Goal: Transaction & Acquisition: Subscribe to service/newsletter

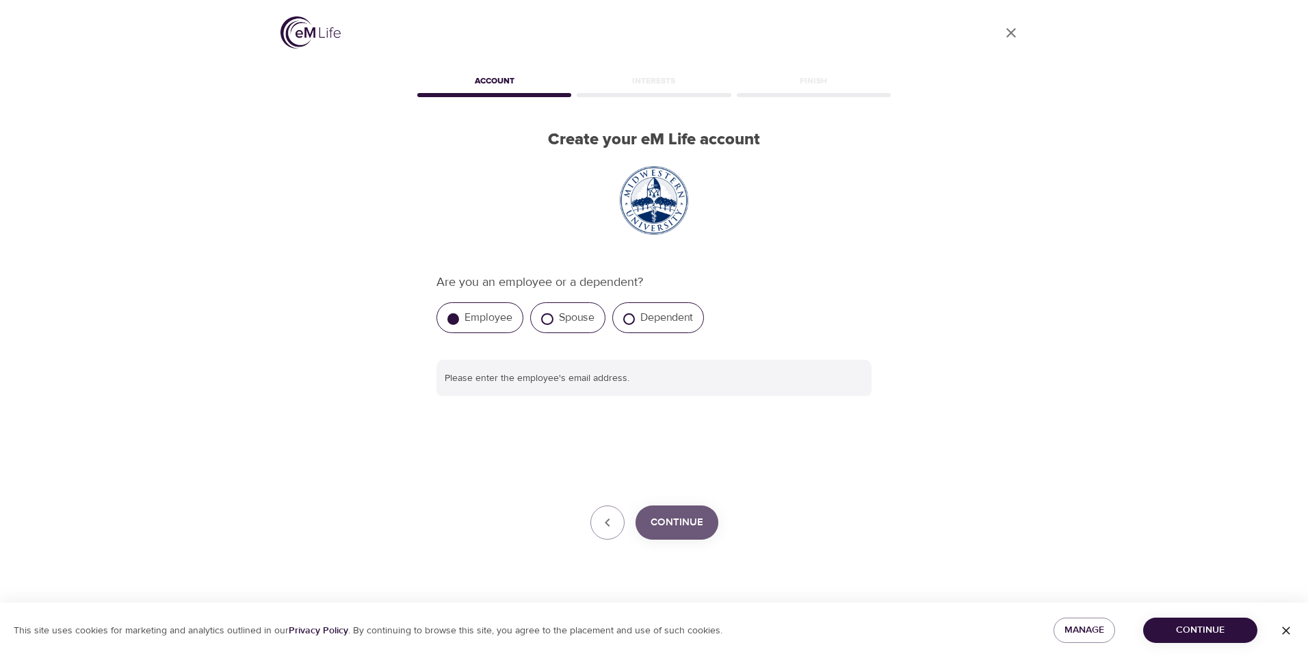
click at [675, 531] on span "Continue" at bounding box center [676, 523] width 53 height 18
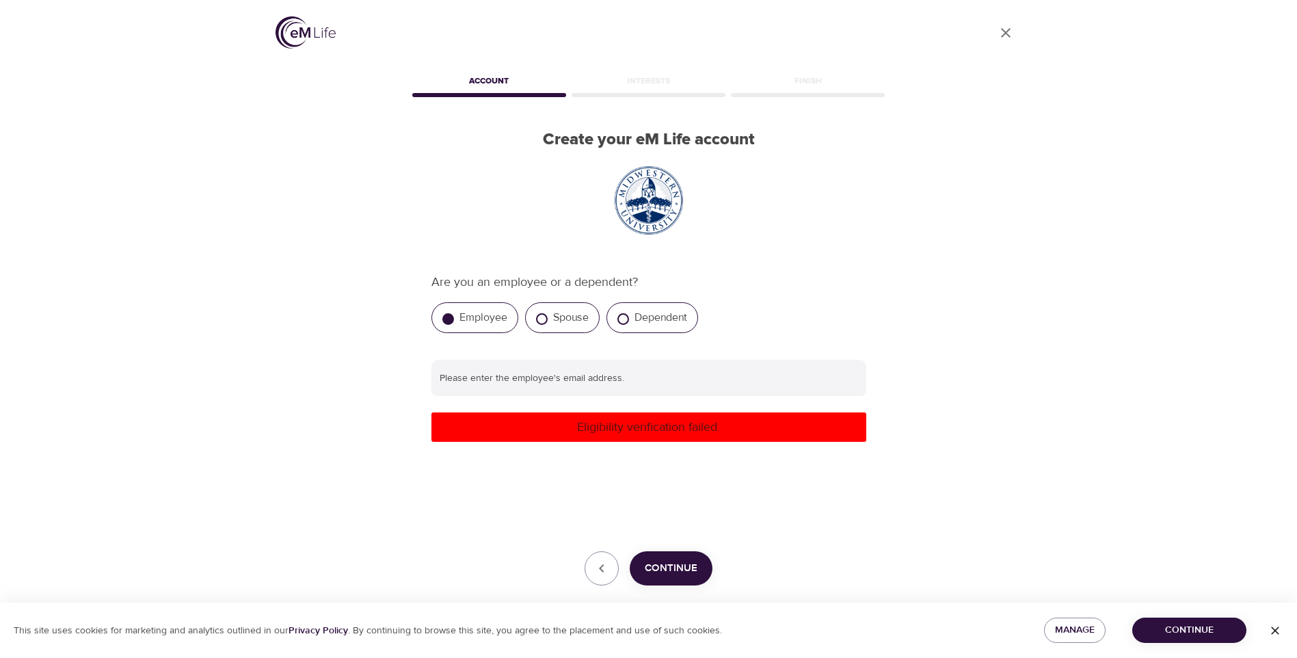
click at [466, 315] on label "Employee" at bounding box center [484, 318] width 48 height 14
click at [454, 315] on input "Employee" at bounding box center [449, 319] width 12 height 12
click at [438, 315] on div "Employee" at bounding box center [475, 317] width 87 height 31
click at [458, 380] on input "text" at bounding box center [649, 378] width 435 height 37
type input "[PERSON_NAME][EMAIL_ADDRESS][DOMAIN_NAME]"
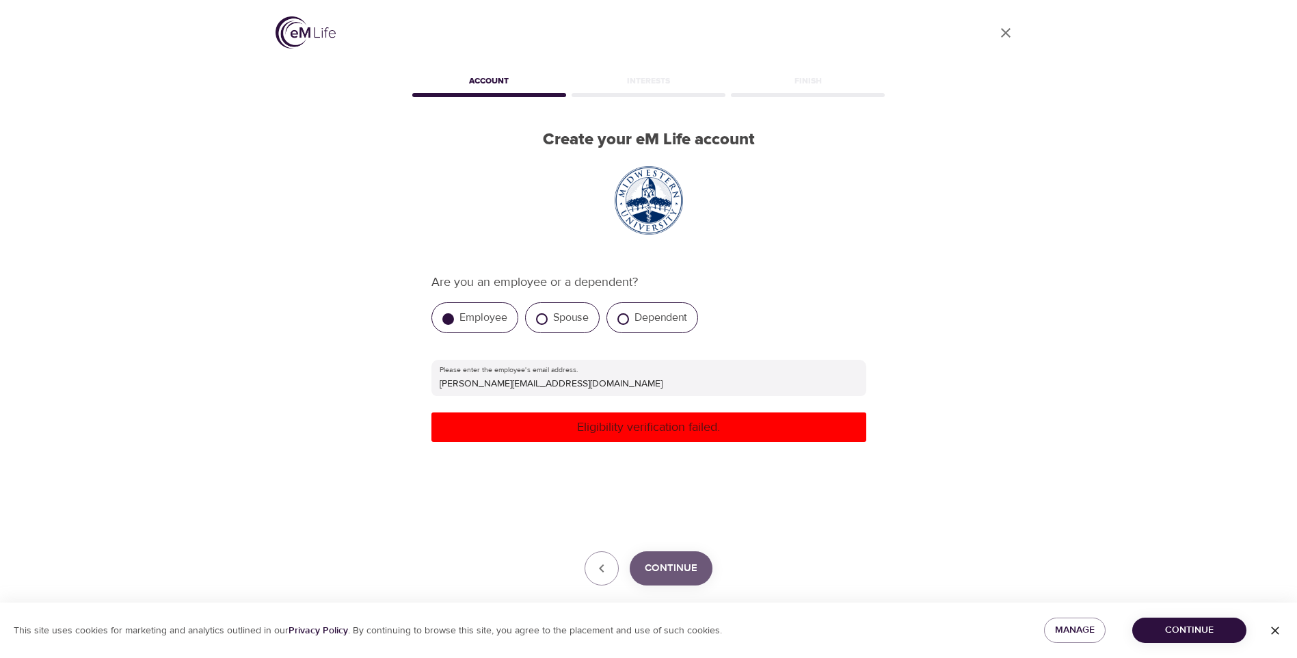
click at [674, 572] on span "Continue" at bounding box center [671, 568] width 53 height 18
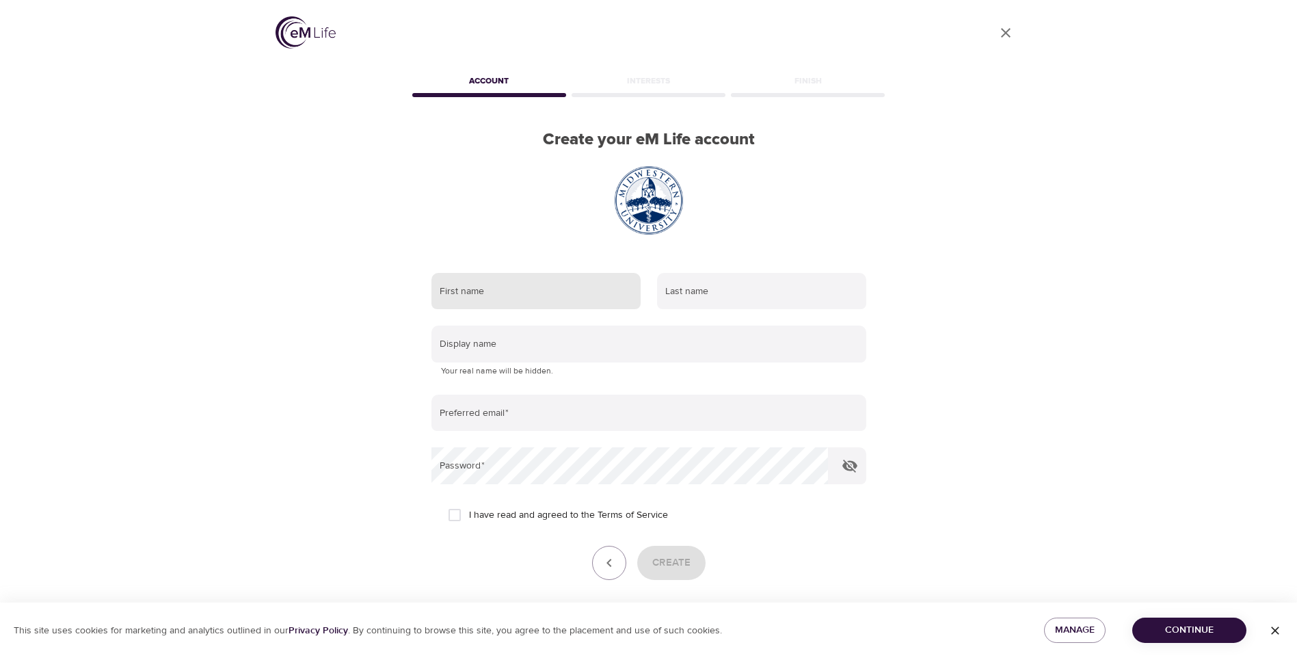
click at [465, 285] on input "text" at bounding box center [536, 291] width 209 height 37
type input "[PERSON_NAME]"
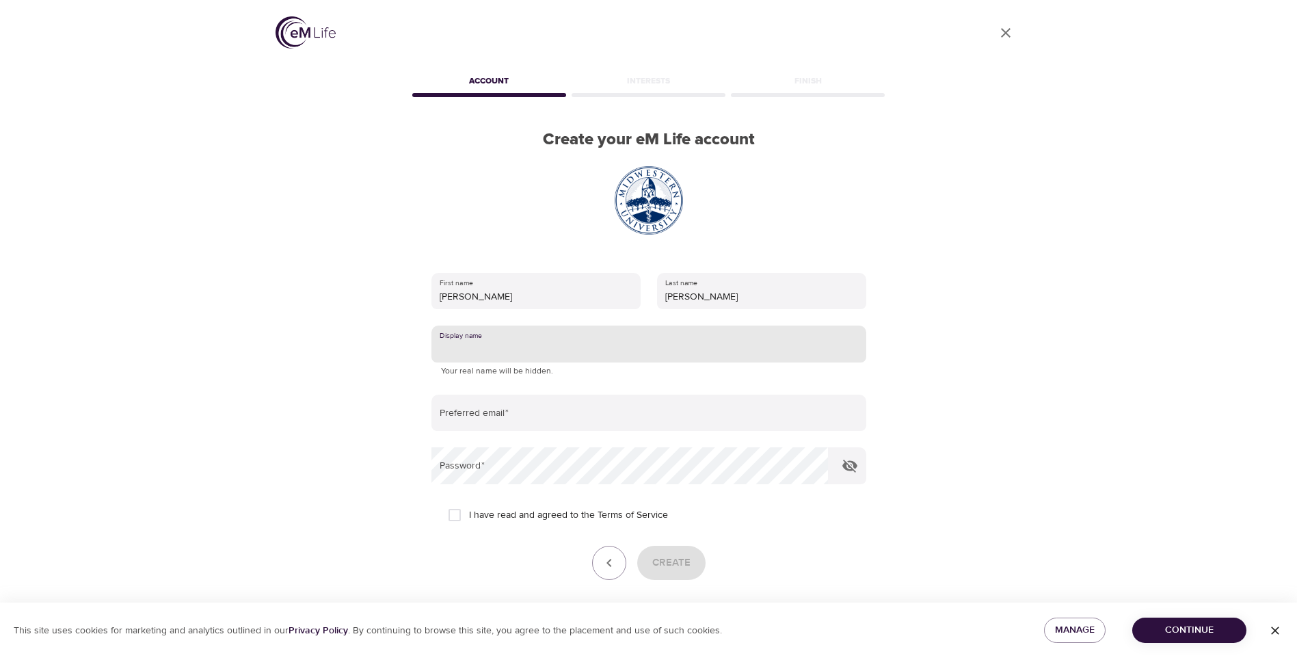
click at [452, 339] on input "text" at bounding box center [649, 344] width 435 height 37
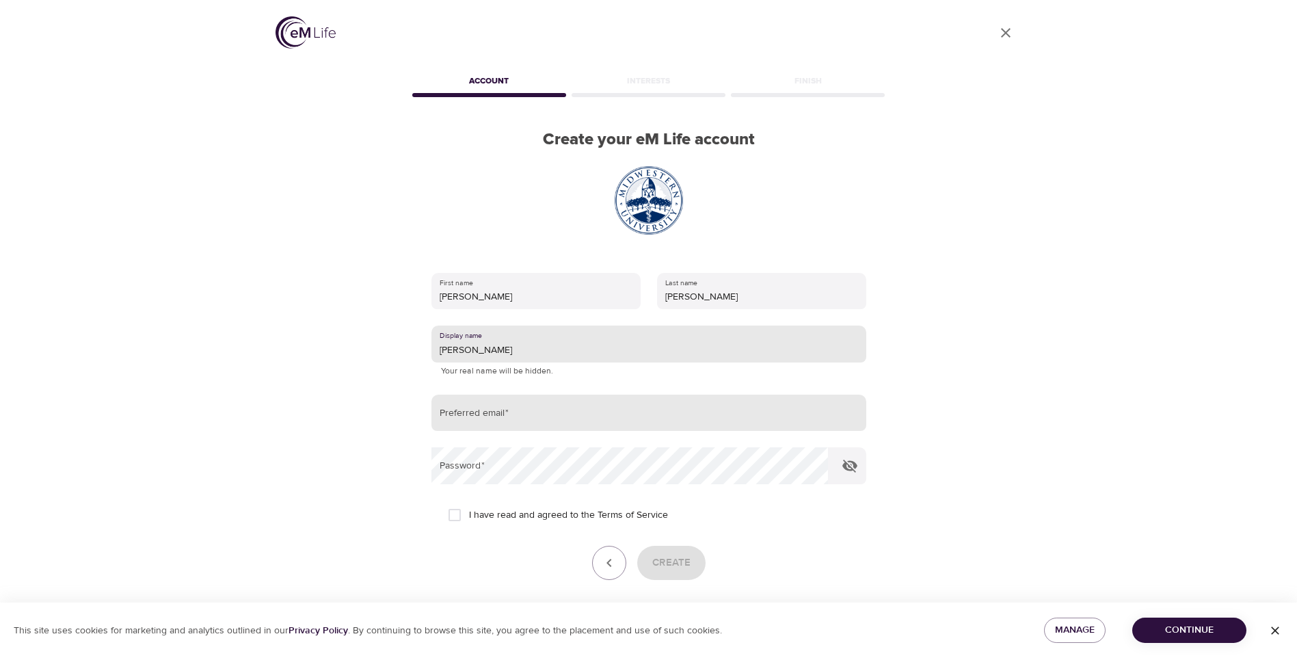
type input "[PERSON_NAME]"
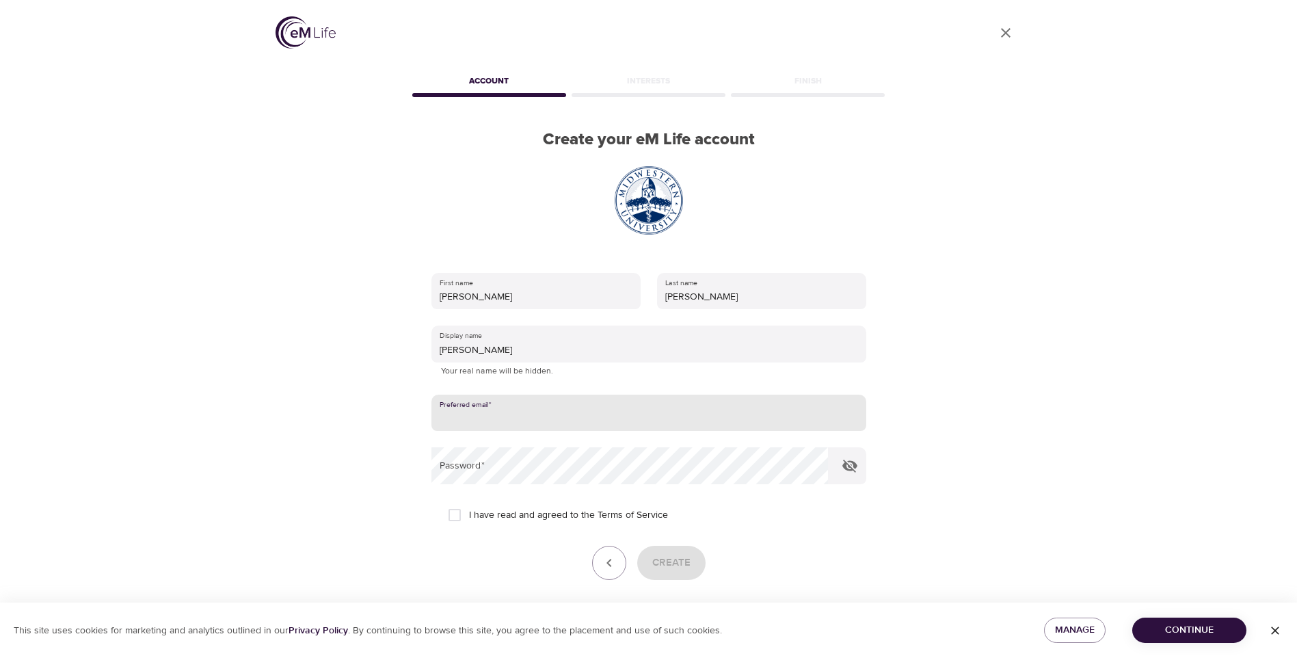
click at [501, 414] on input "email" at bounding box center [649, 413] width 435 height 37
type input "[EMAIL_ADDRESS][DOMAIN_NAME]"
click at [454, 520] on input "I have read and agreed to the Terms of Service" at bounding box center [454, 515] width 29 height 29
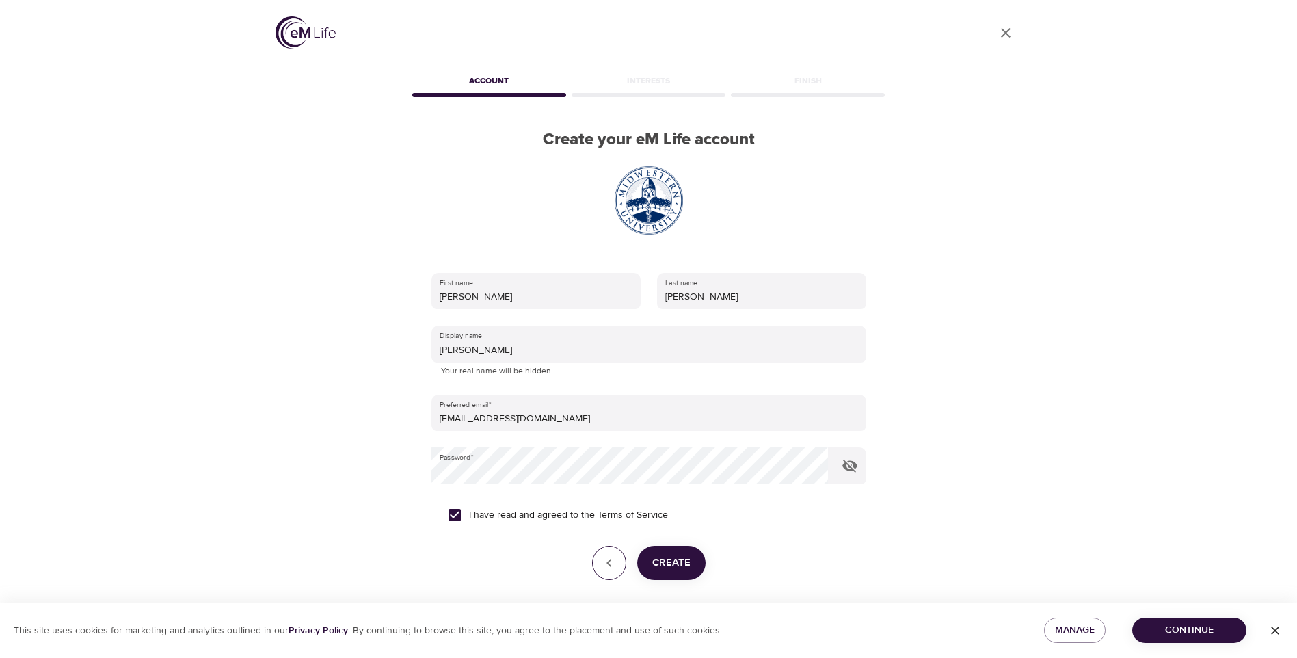
click at [603, 566] on icon "button" at bounding box center [609, 563] width 16 height 16
click at [609, 569] on icon "button" at bounding box center [609, 563] width 16 height 16
click at [458, 519] on input "I have read and agreed to the Terms of Service" at bounding box center [454, 515] width 29 height 29
click at [601, 569] on icon "button" at bounding box center [609, 563] width 16 height 16
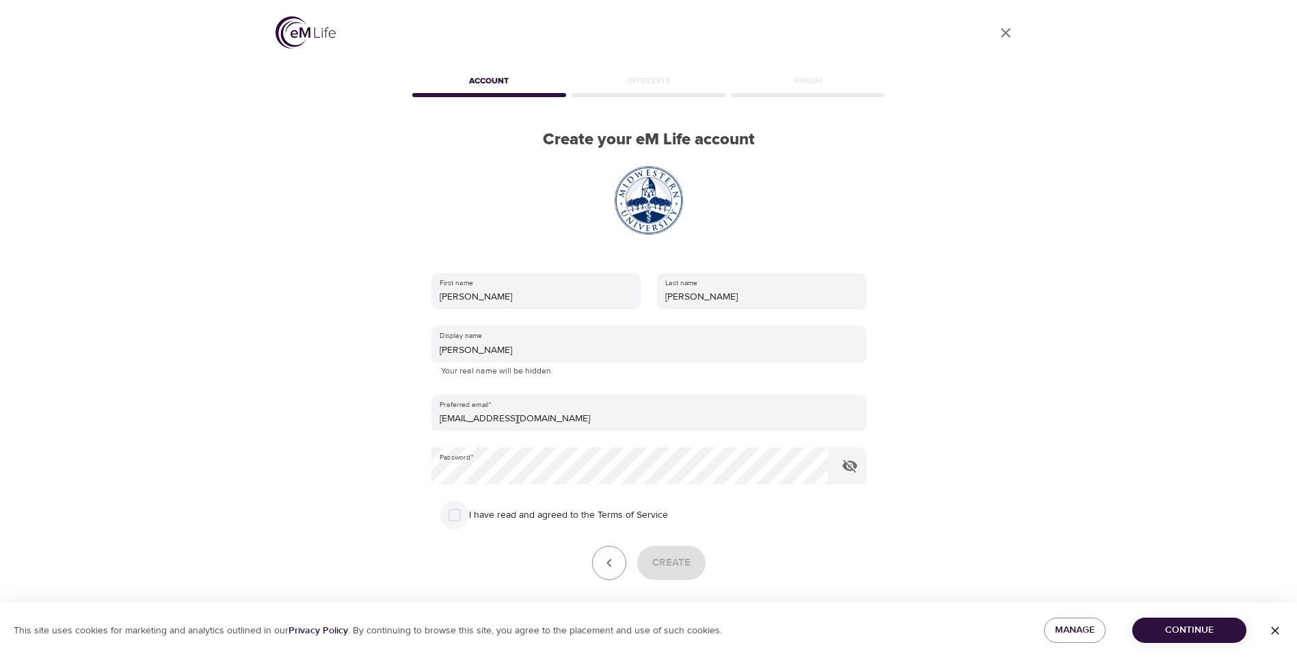
click at [458, 519] on input "I have read and agreed to the Terms of Service" at bounding box center [454, 515] width 29 height 29
checkbox input "true"
click at [669, 568] on span "Create" at bounding box center [672, 563] width 38 height 18
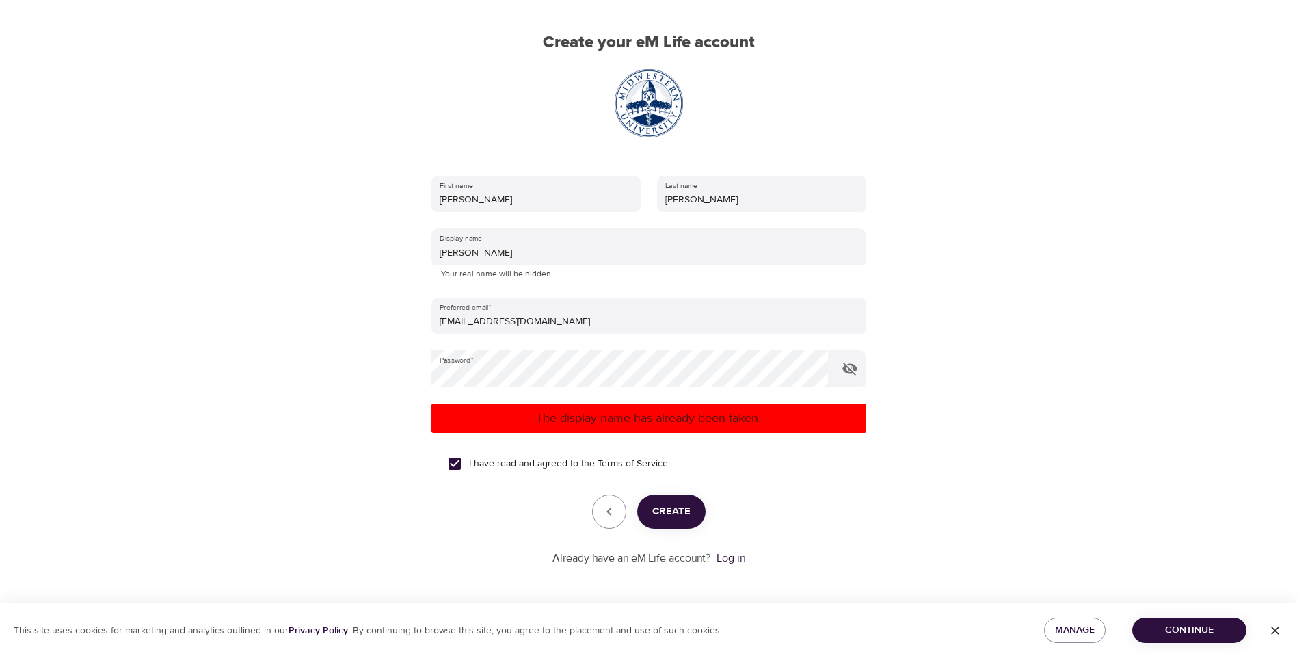
scroll to position [98, 0]
click at [733, 559] on link "Log in" at bounding box center [731, 558] width 29 height 14
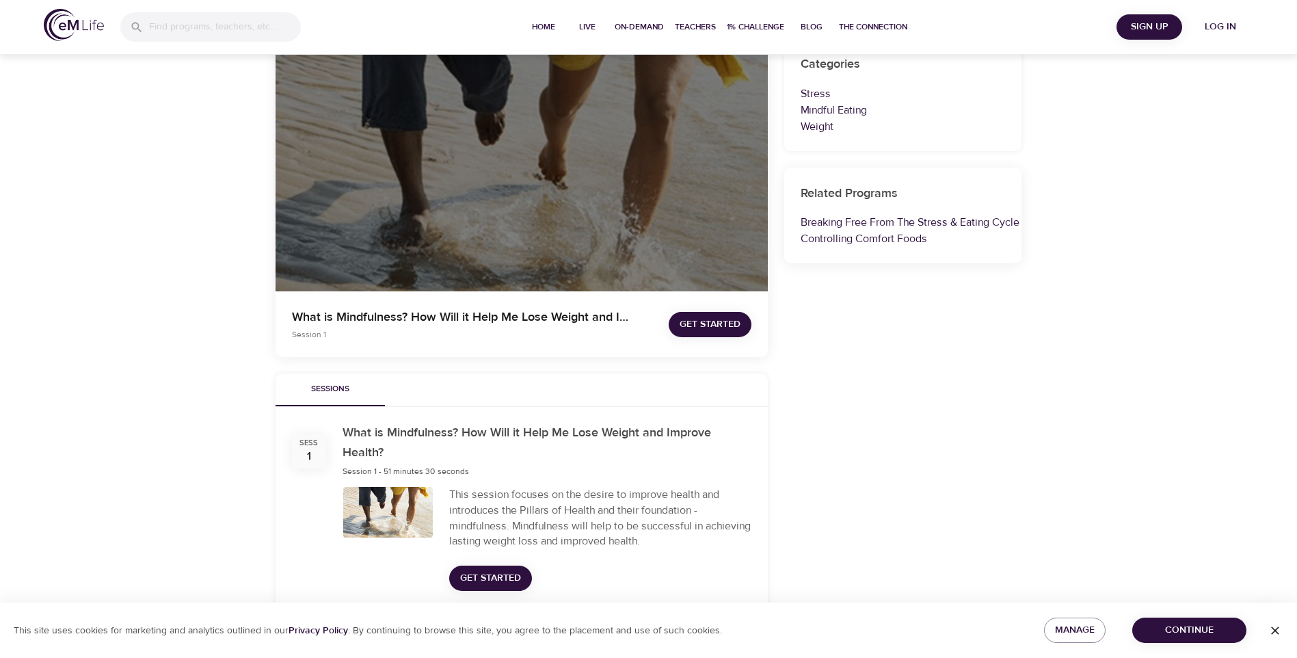
scroll to position [205, 0]
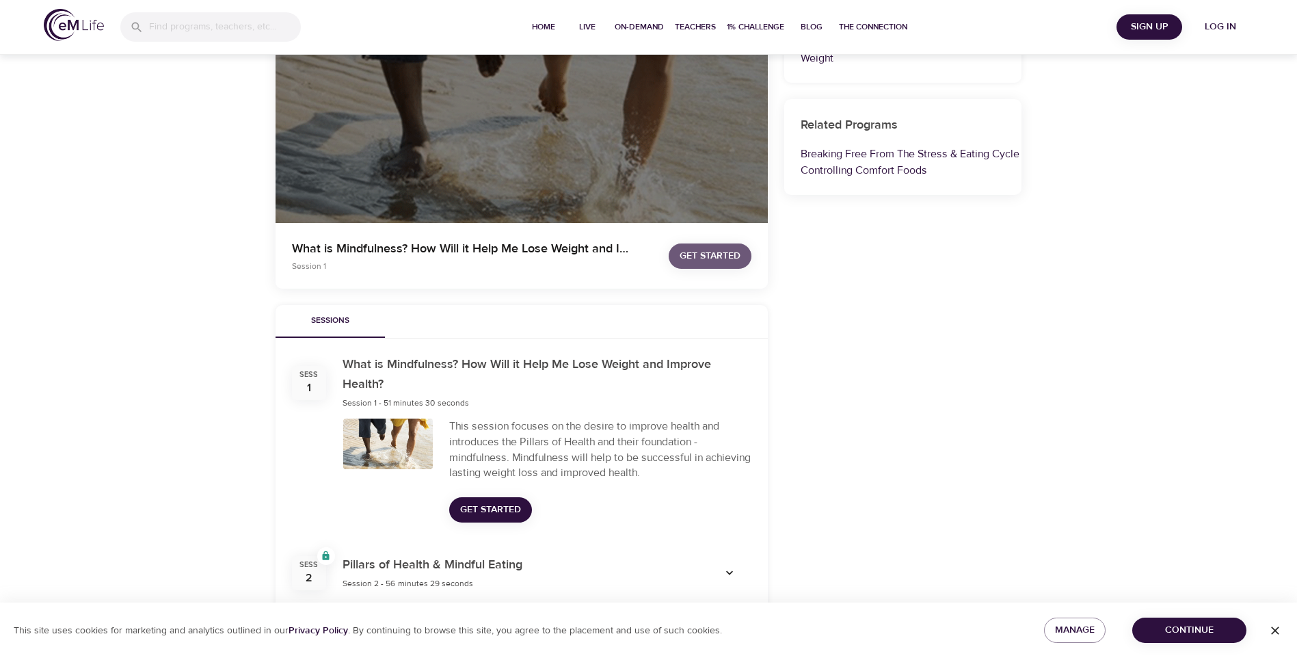
click at [703, 257] on span "Get Started" at bounding box center [710, 256] width 61 height 17
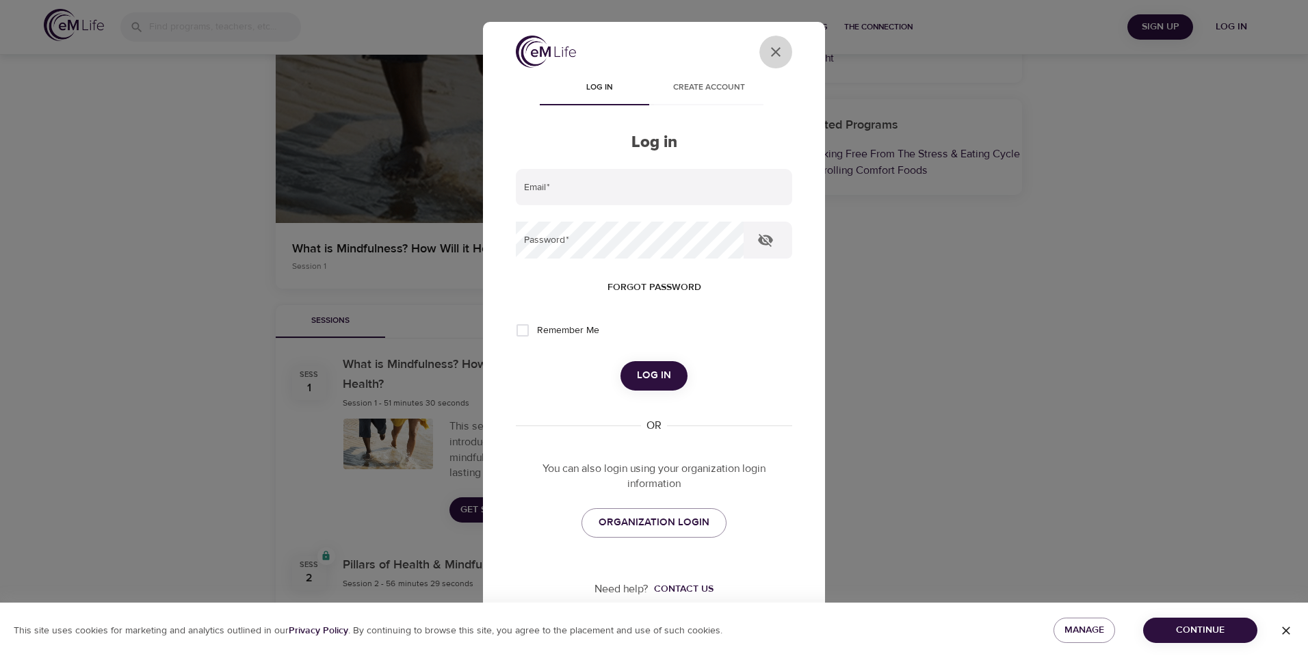
click at [771, 50] on icon "close" at bounding box center [776, 52] width 10 height 10
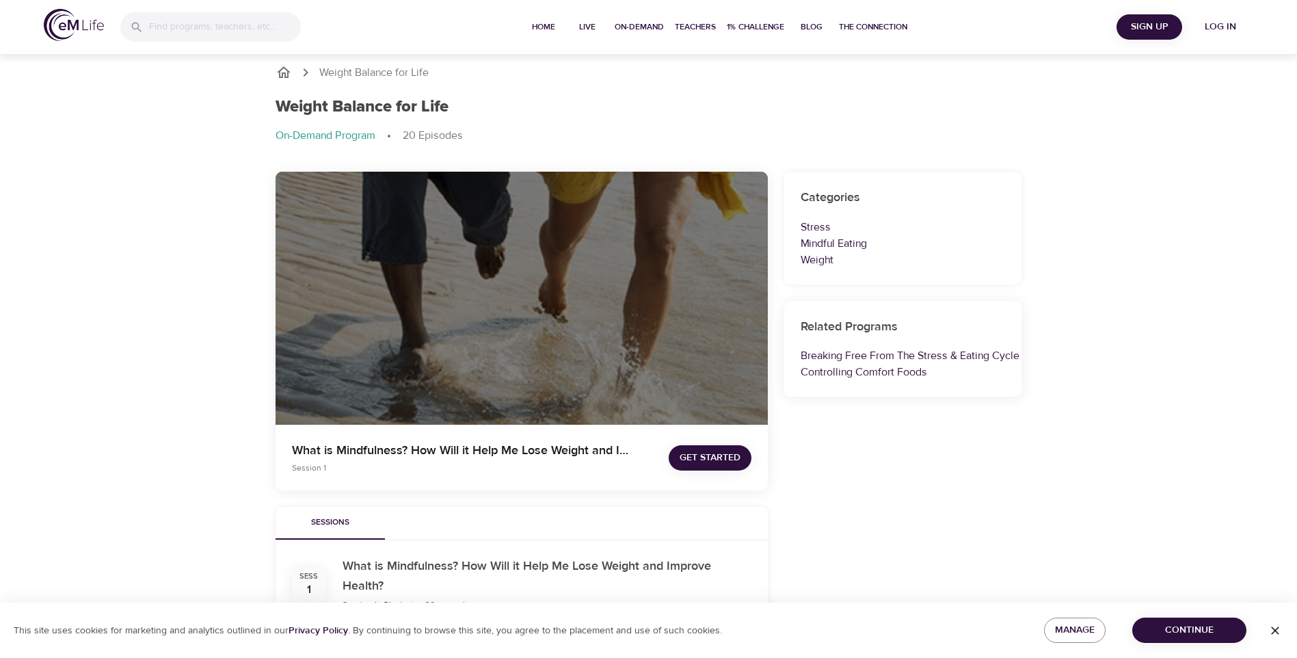
scroll to position [0, 0]
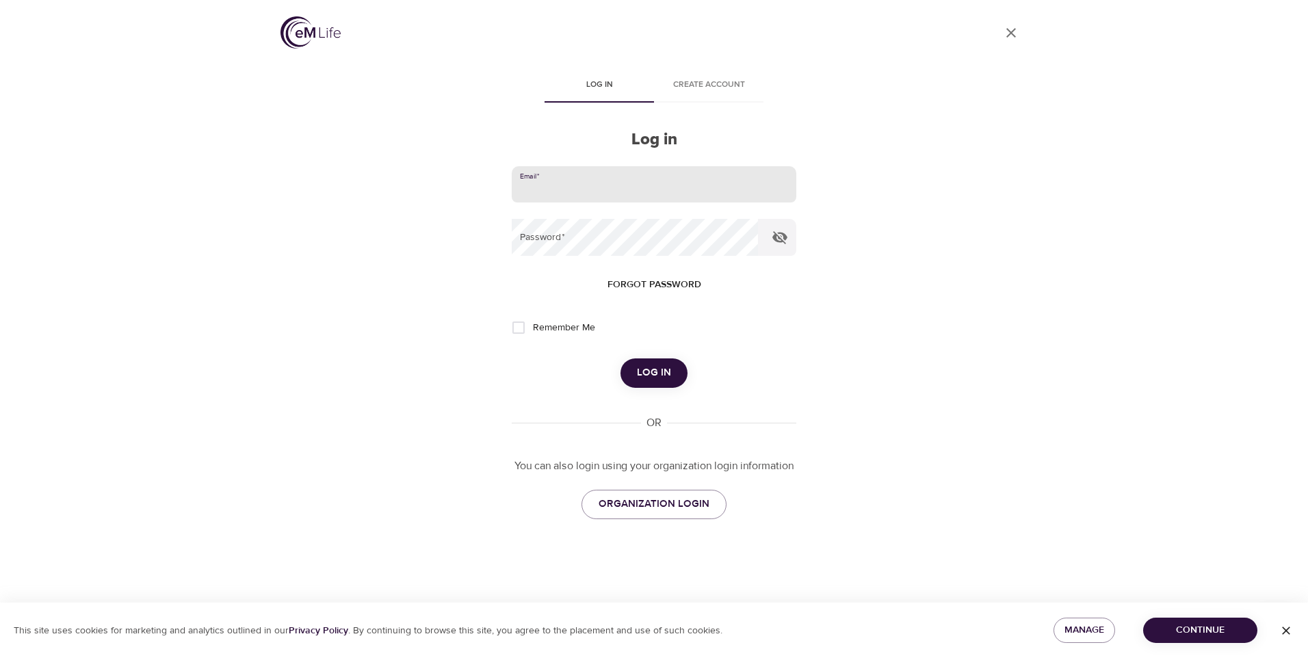
click at [546, 192] on input "email" at bounding box center [654, 184] width 285 height 37
click at [647, 369] on span "Log in" at bounding box center [654, 373] width 34 height 18
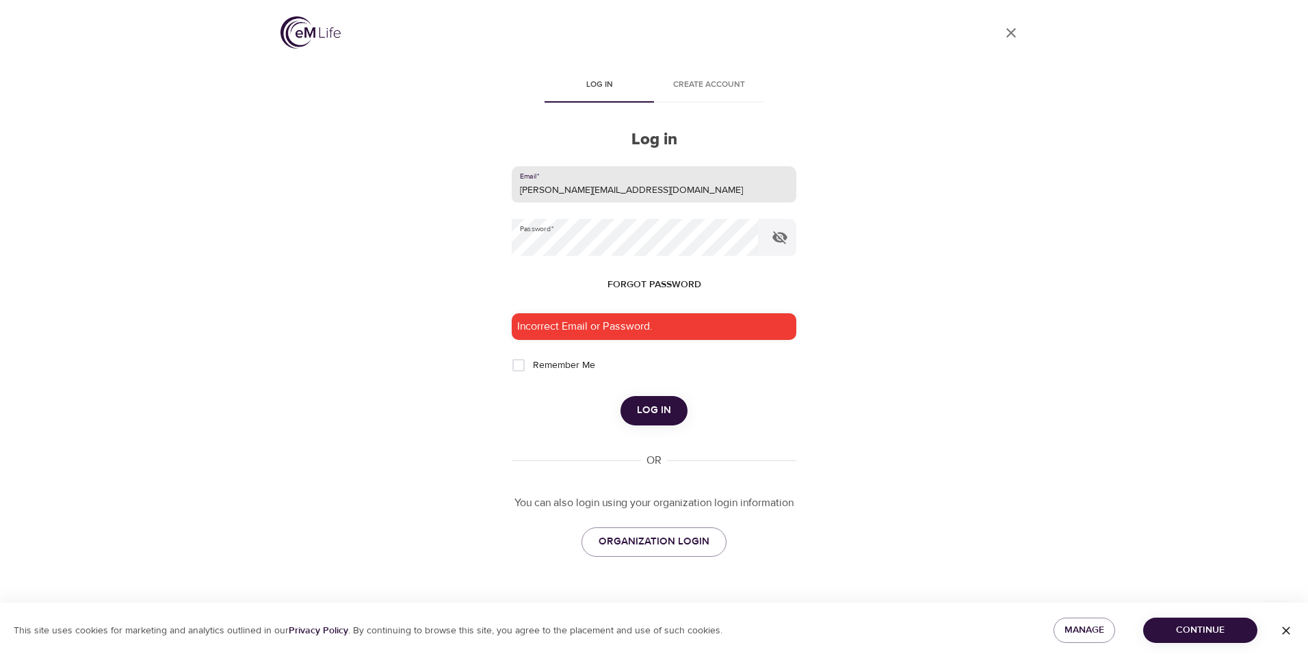
drag, startPoint x: 634, startPoint y: 189, endPoint x: 473, endPoint y: 192, distance: 160.8
click at [473, 192] on div "User Profile Log in Create account Log in Email   * ocampo@midwestern.edu Passw…" at bounding box center [654, 329] width 780 height 658
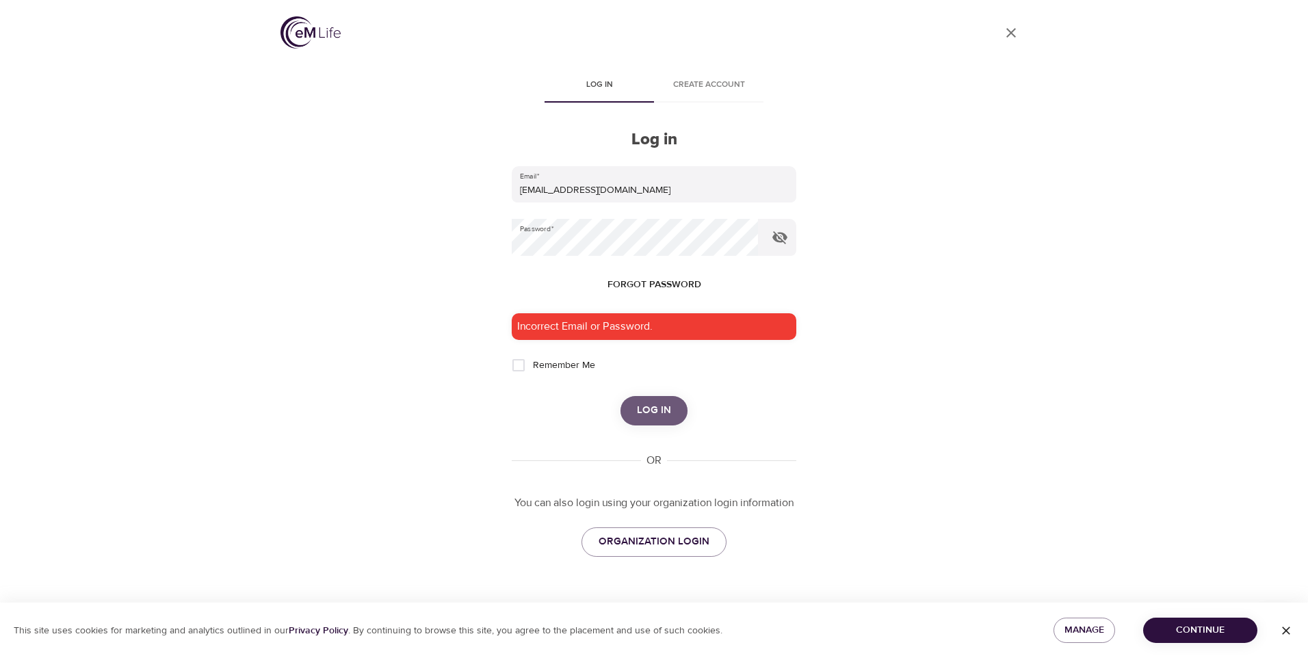
click at [650, 413] on span "Log in" at bounding box center [654, 410] width 34 height 18
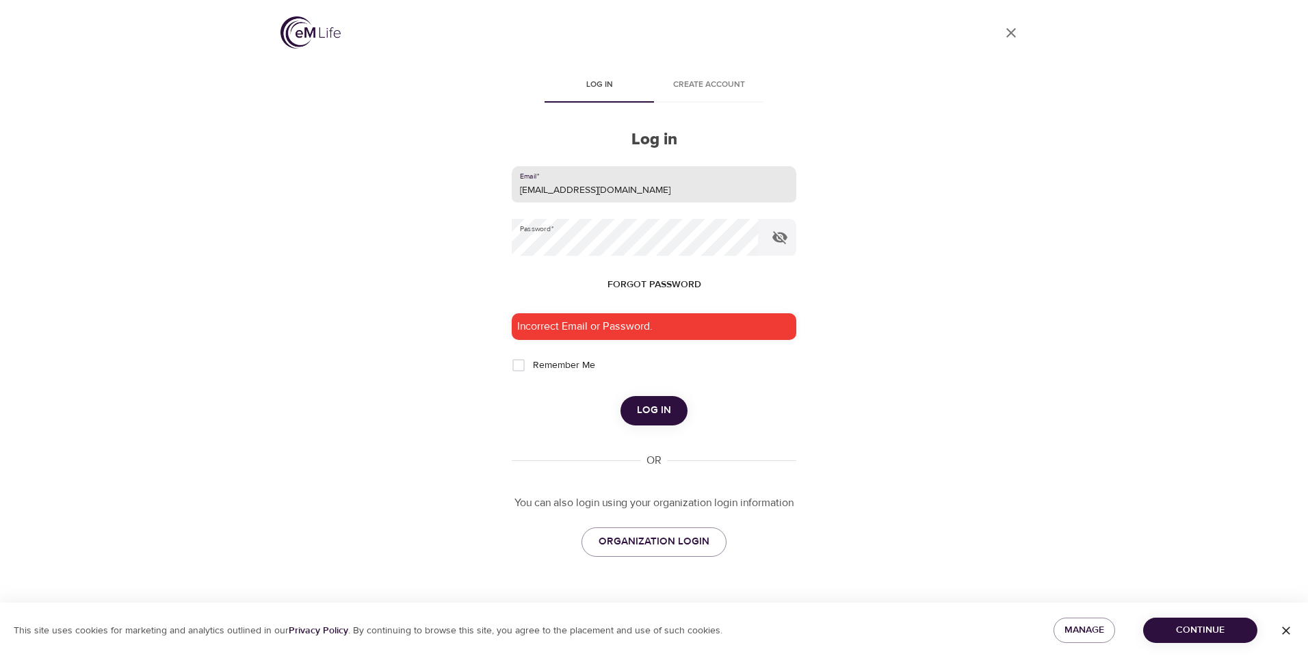
drag, startPoint x: 664, startPoint y: 192, endPoint x: 495, endPoint y: 198, distance: 169.1
click at [495, 198] on div "User Profile Log in Create account Log in Email   * oliviacampos2296@gmail.com …" at bounding box center [654, 329] width 780 height 658
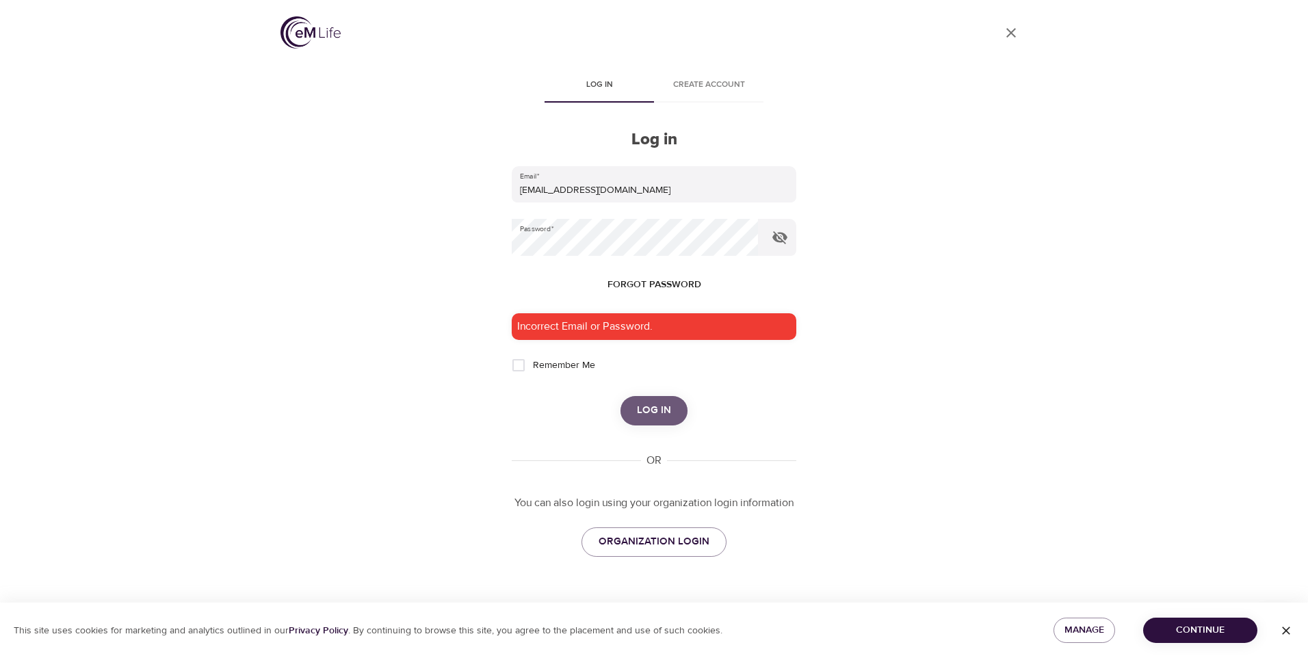
click at [659, 411] on span "Log in" at bounding box center [654, 410] width 34 height 18
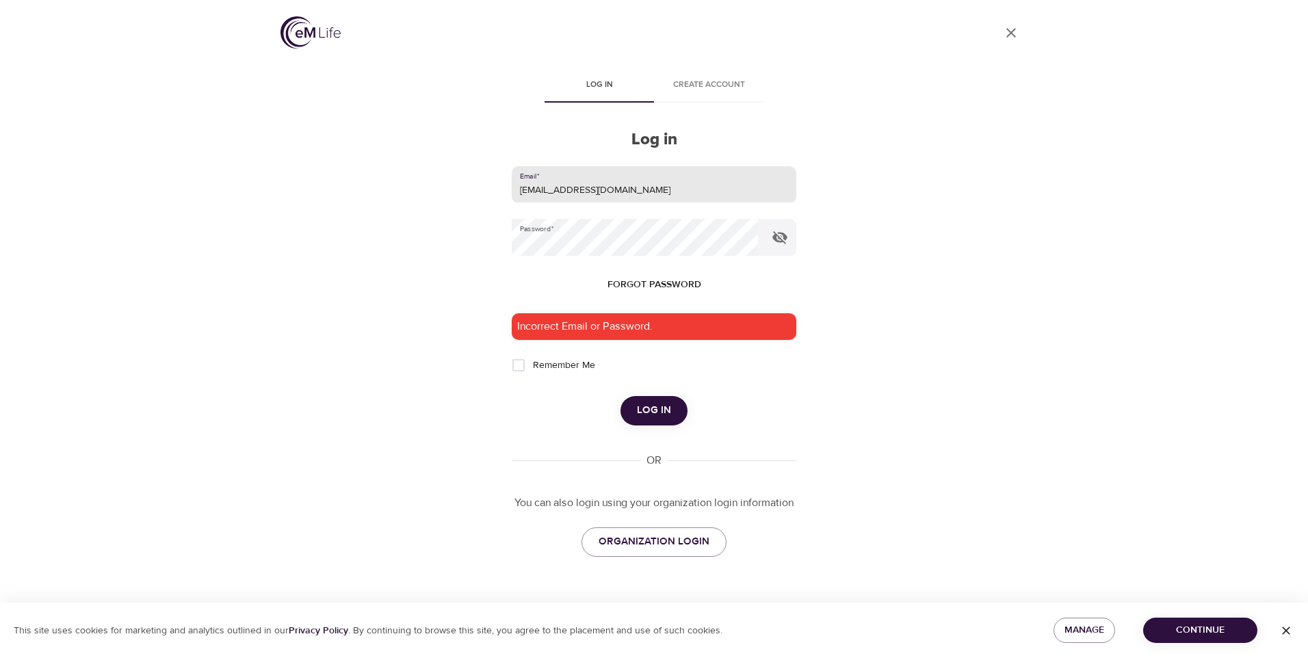
click at [624, 193] on input "olybaby62@gmail.com" at bounding box center [654, 184] width 285 height 37
drag, startPoint x: 634, startPoint y: 196, endPoint x: 443, endPoint y: 194, distance: 191.5
click at [443, 194] on div "User Profile Log in Create account Log in Email   * olybaby62@gmail.com Passwor…" at bounding box center [654, 329] width 780 height 658
type input "[PERSON_NAME][EMAIL_ADDRESS][DOMAIN_NAME]"
click at [657, 415] on span "Log in" at bounding box center [654, 410] width 34 height 18
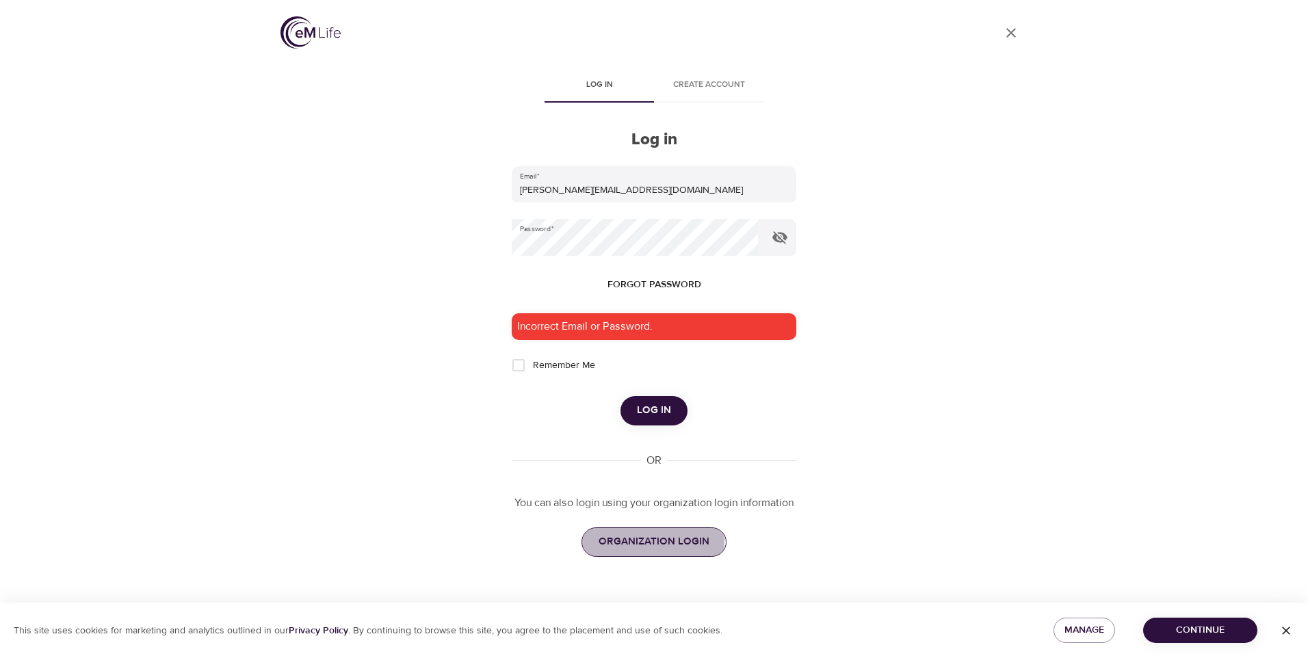
click at [646, 541] on span "ORGANIZATION LOGIN" at bounding box center [653, 542] width 111 height 18
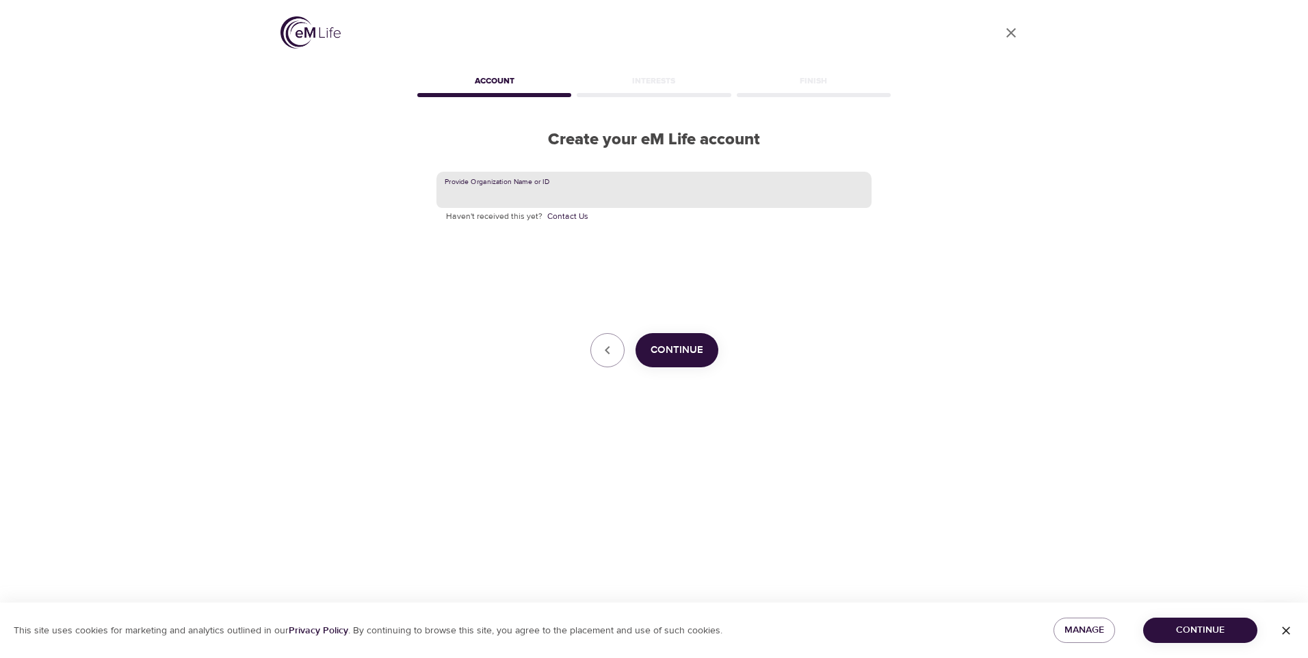
click at [594, 189] on input "text" at bounding box center [653, 190] width 435 height 37
type input "[GEOGRAPHIC_DATA]"
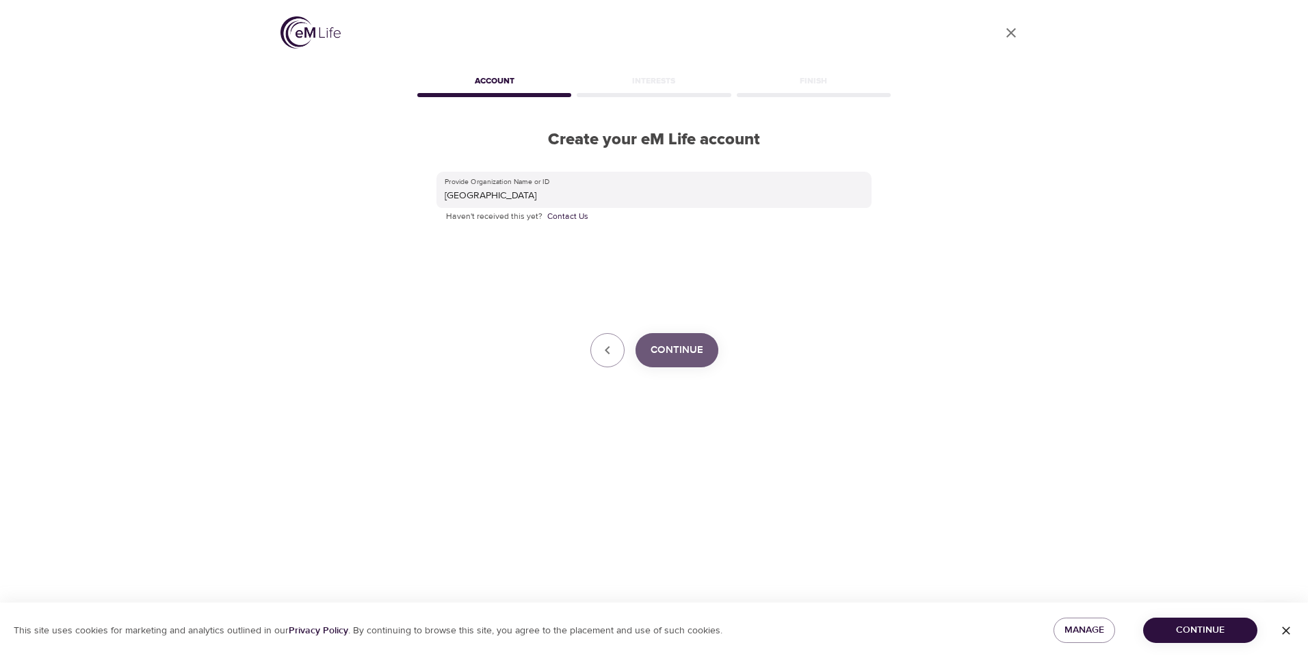
click at [685, 354] on span "Continue" at bounding box center [676, 350] width 53 height 18
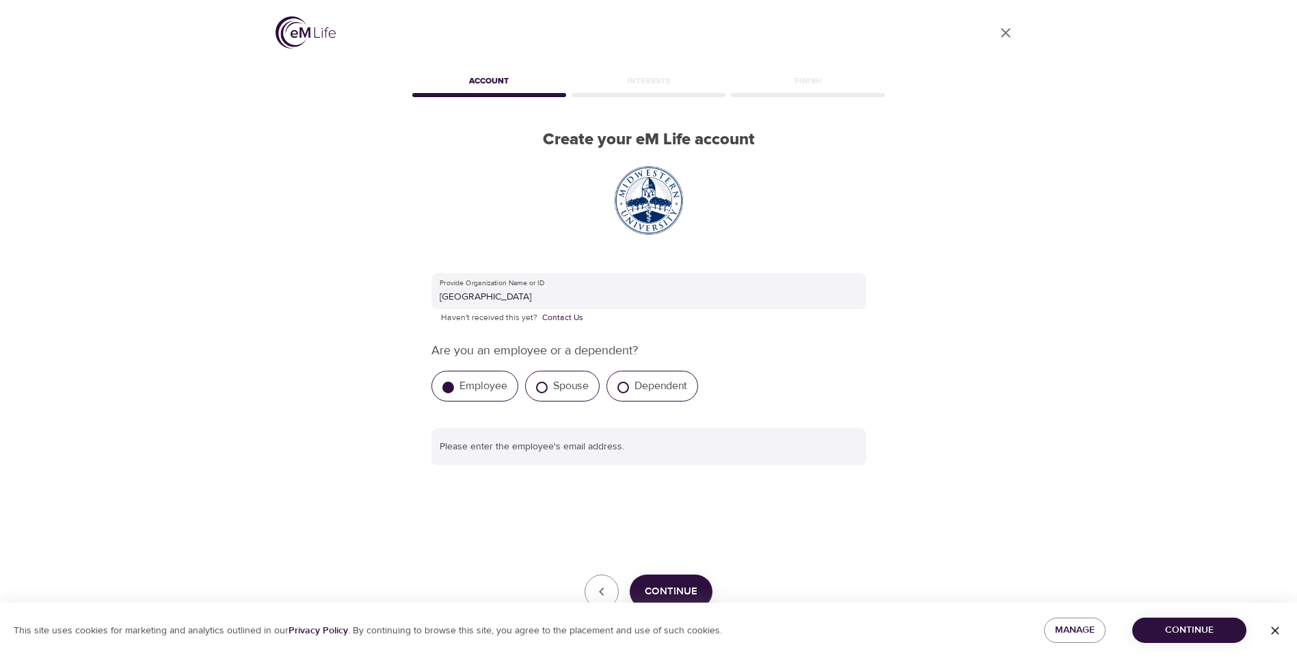
click at [475, 384] on label "Employee" at bounding box center [484, 386] width 48 height 14
click at [454, 384] on input "Employee" at bounding box center [449, 388] width 12 height 12
click at [456, 449] on input "text" at bounding box center [649, 446] width 435 height 37
type input "[PERSON_NAME][EMAIL_ADDRESS][DOMAIN_NAME]"
click at [670, 585] on span "Continue" at bounding box center [671, 592] width 53 height 18
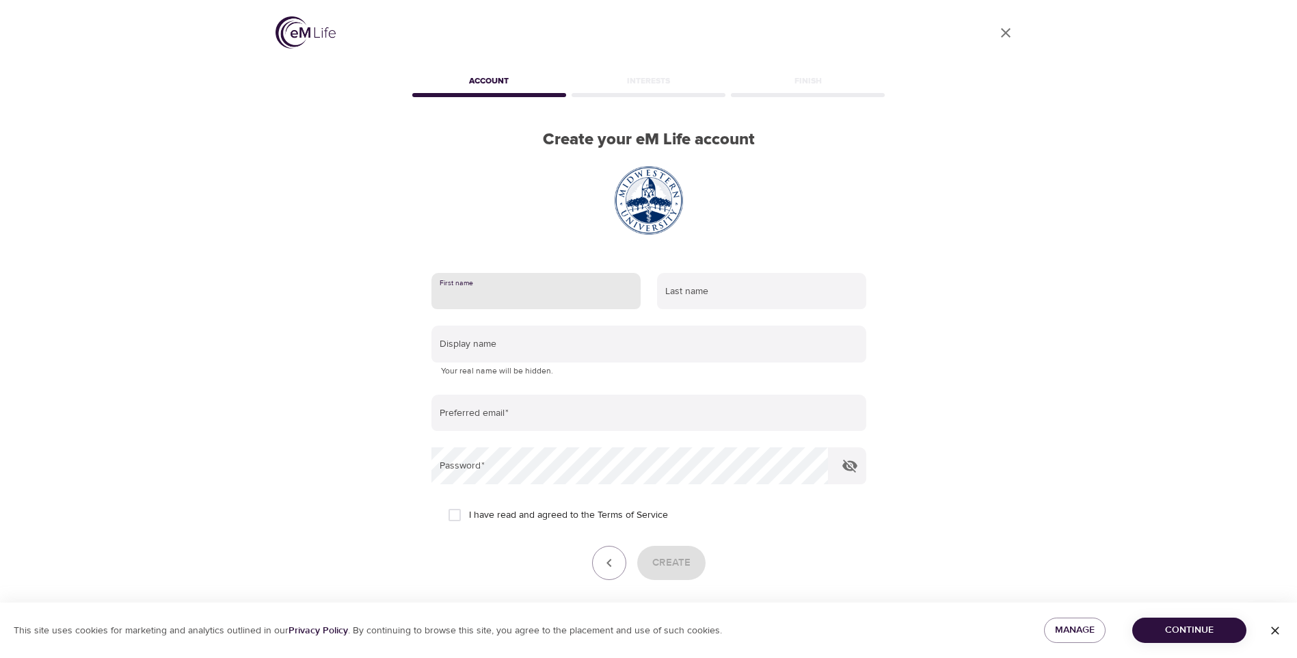
click at [446, 292] on input "text" at bounding box center [536, 291] width 209 height 37
type input "[PERSON_NAME]"
type input "[EMAIL_ADDRESS][DOMAIN_NAME]"
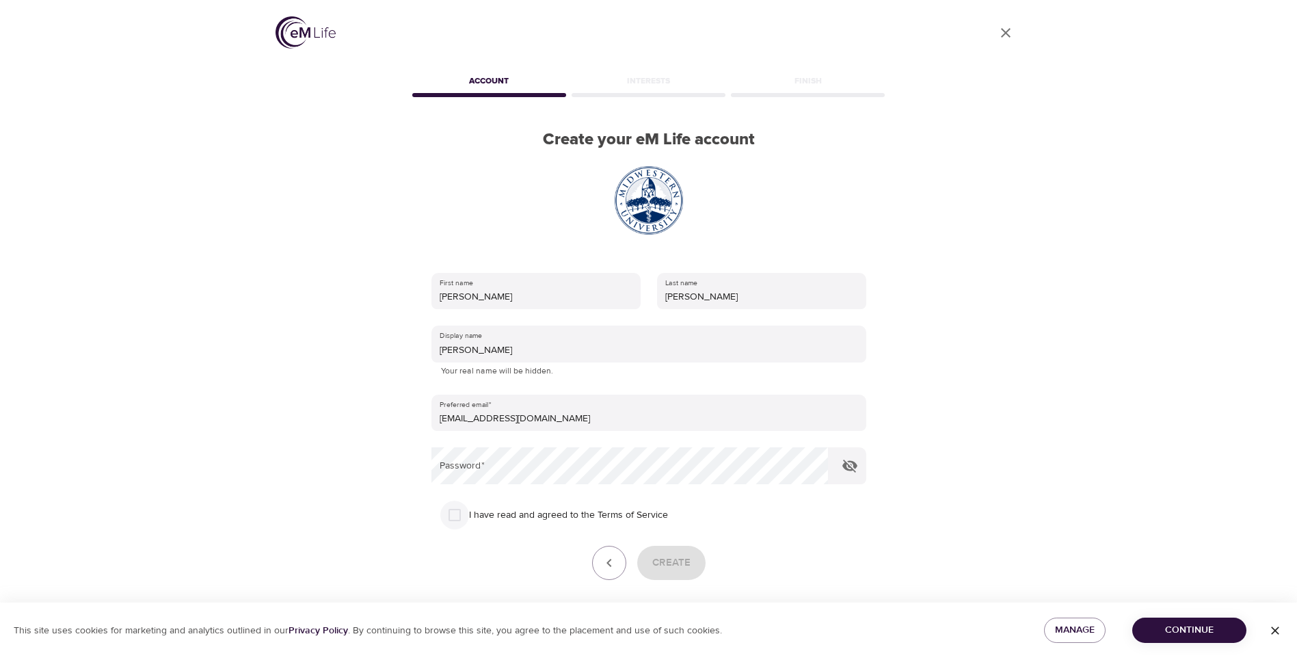
click at [455, 518] on input "I have read and agreed to the Terms of Service" at bounding box center [454, 515] width 29 height 29
checkbox input "true"
click at [672, 565] on span "Create" at bounding box center [672, 563] width 38 height 18
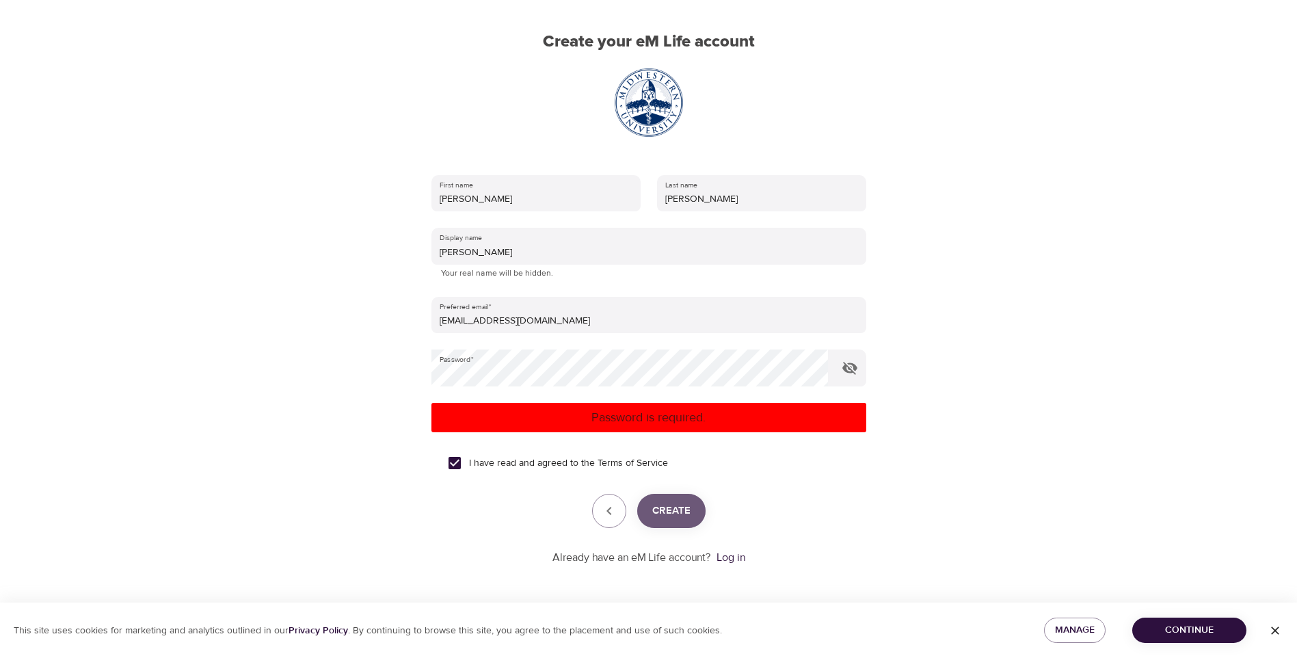
click at [670, 515] on span "Create" at bounding box center [672, 511] width 38 height 18
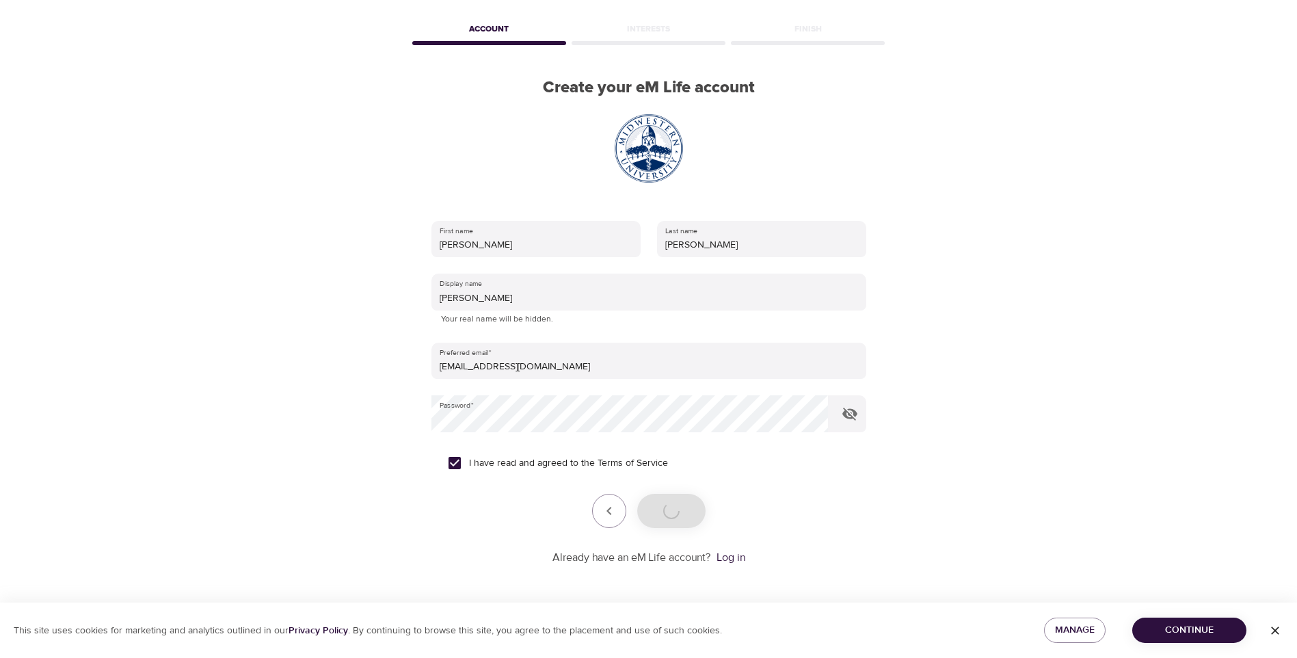
scroll to position [98, 0]
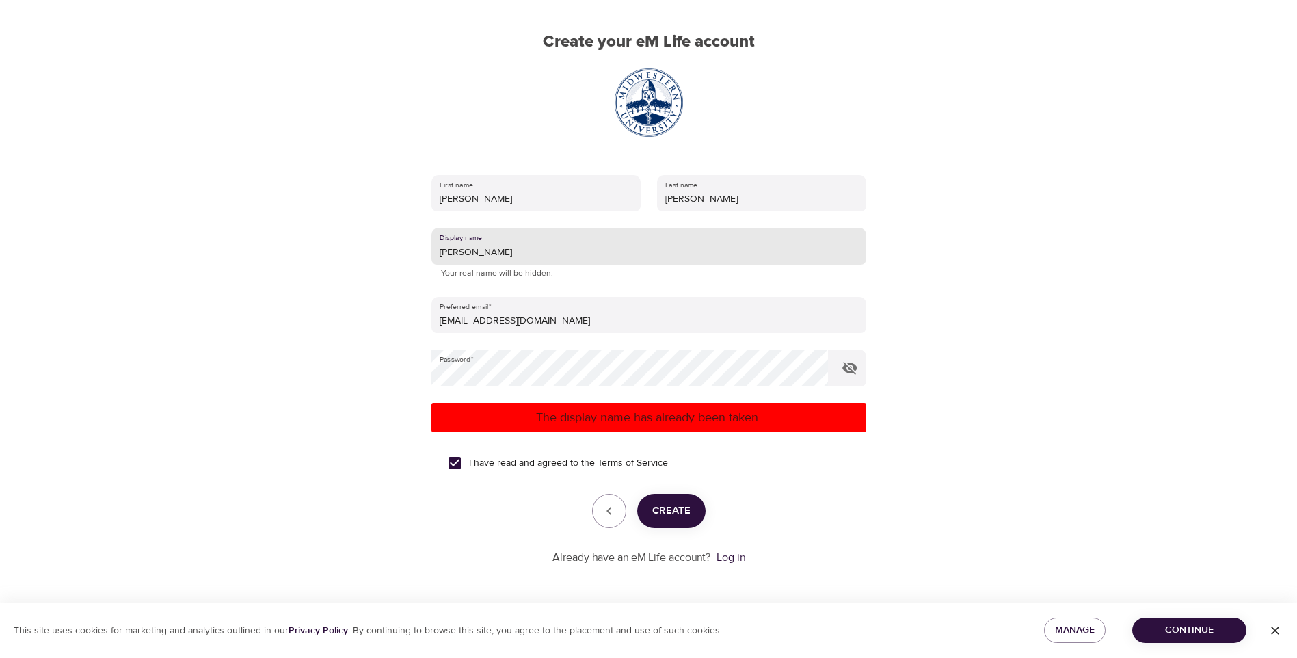
drag, startPoint x: 469, startPoint y: 251, endPoint x: 423, endPoint y: 251, distance: 46.5
click at [423, 251] on div "First name [PERSON_NAME] Last name [PERSON_NAME] Display name [PERSON_NAME] You…" at bounding box center [649, 370] width 479 height 434
type input "O"
type input "[PERSON_NAME]"
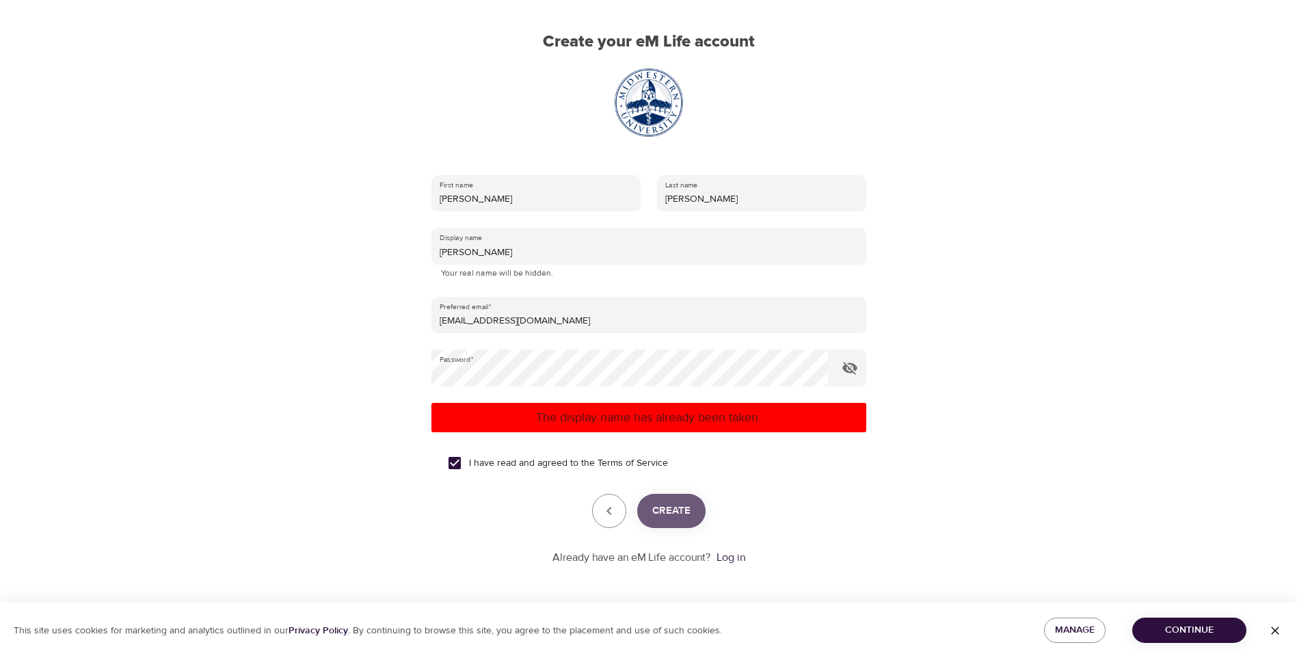
click at [664, 511] on span "Create" at bounding box center [672, 511] width 38 height 18
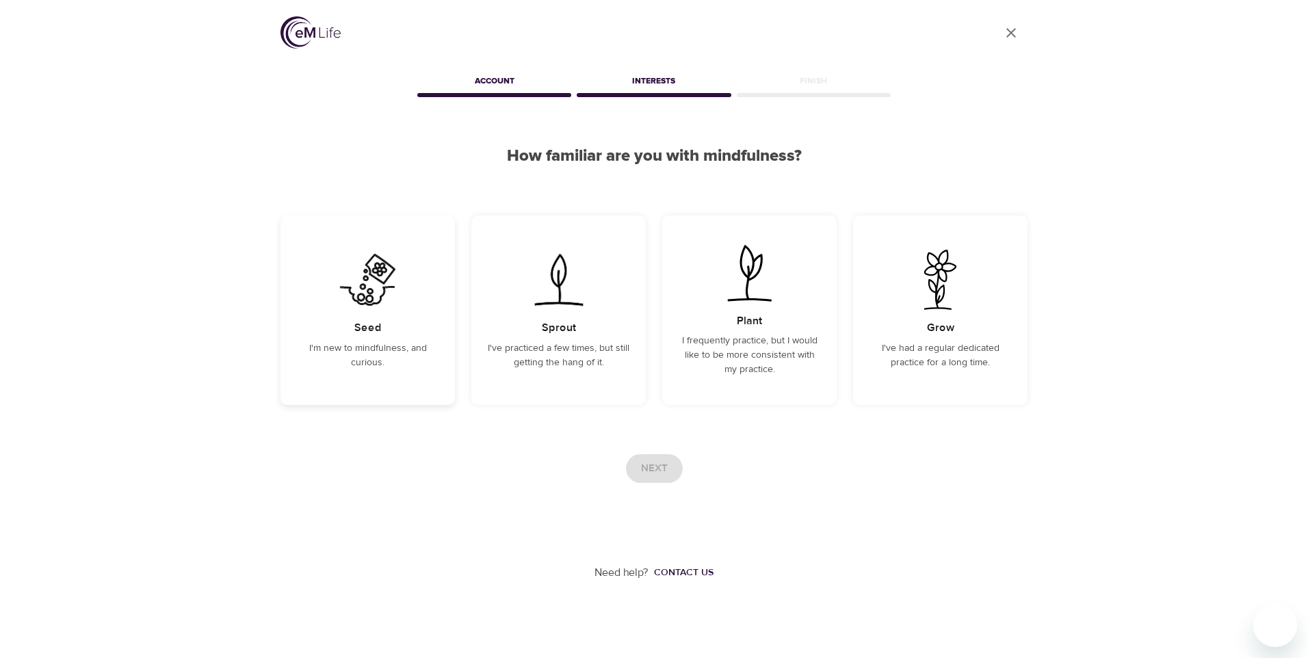
click at [365, 284] on img at bounding box center [367, 280] width 69 height 60
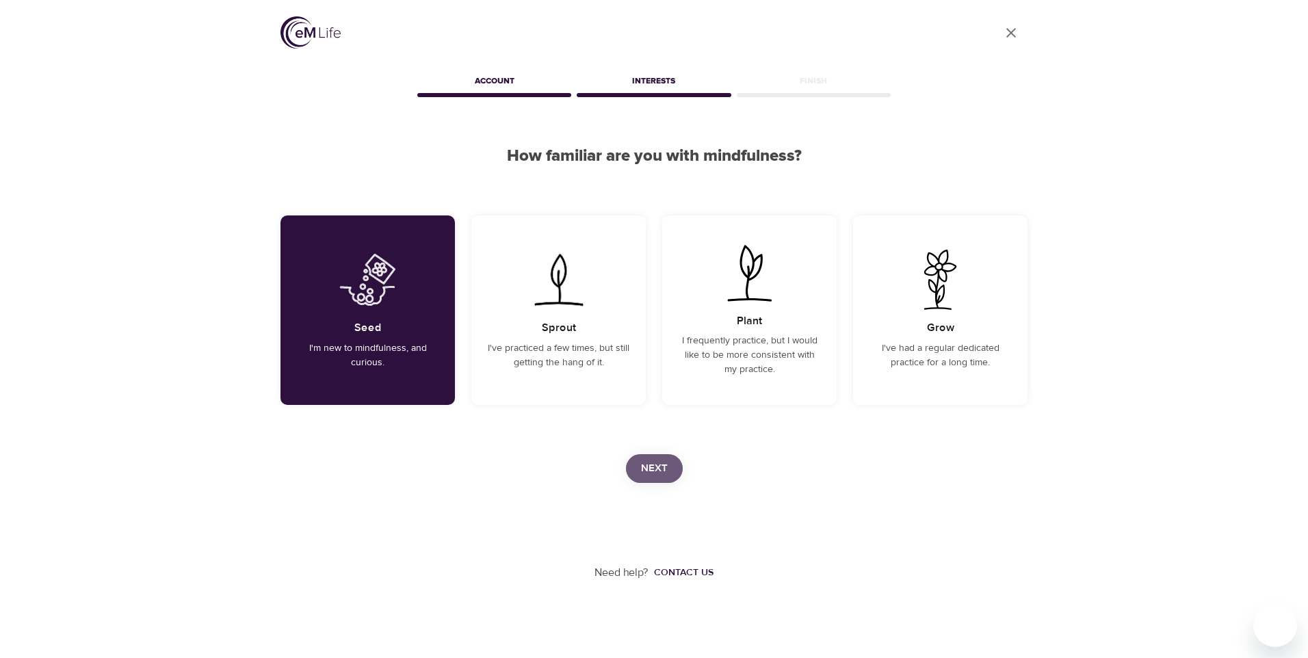
click at [674, 473] on button "Next" at bounding box center [654, 468] width 57 height 29
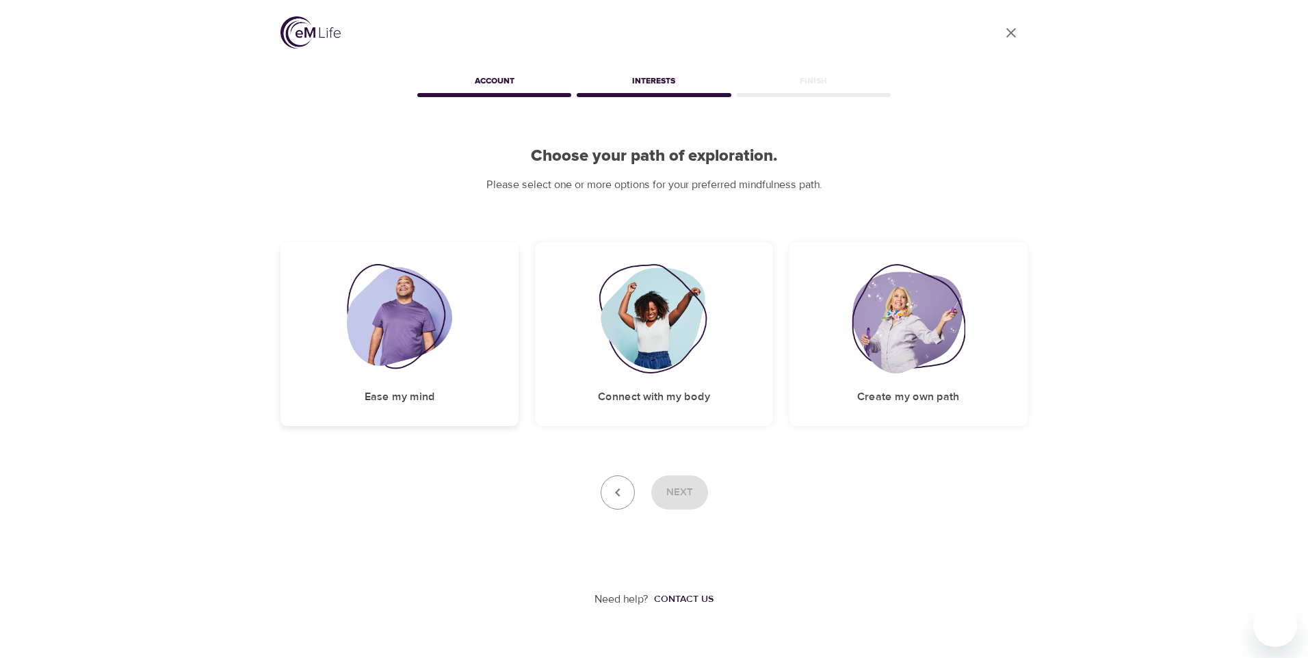
click at [404, 335] on img at bounding box center [400, 318] width 106 height 109
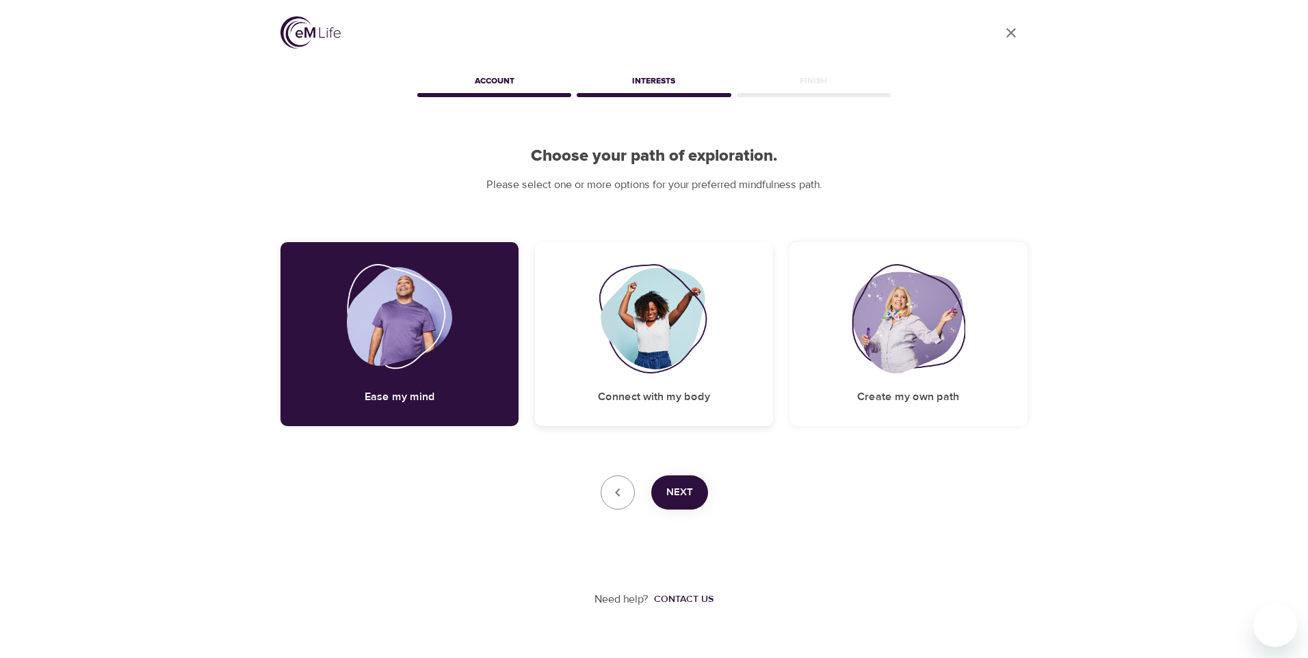
click at [661, 341] on img at bounding box center [653, 318] width 111 height 109
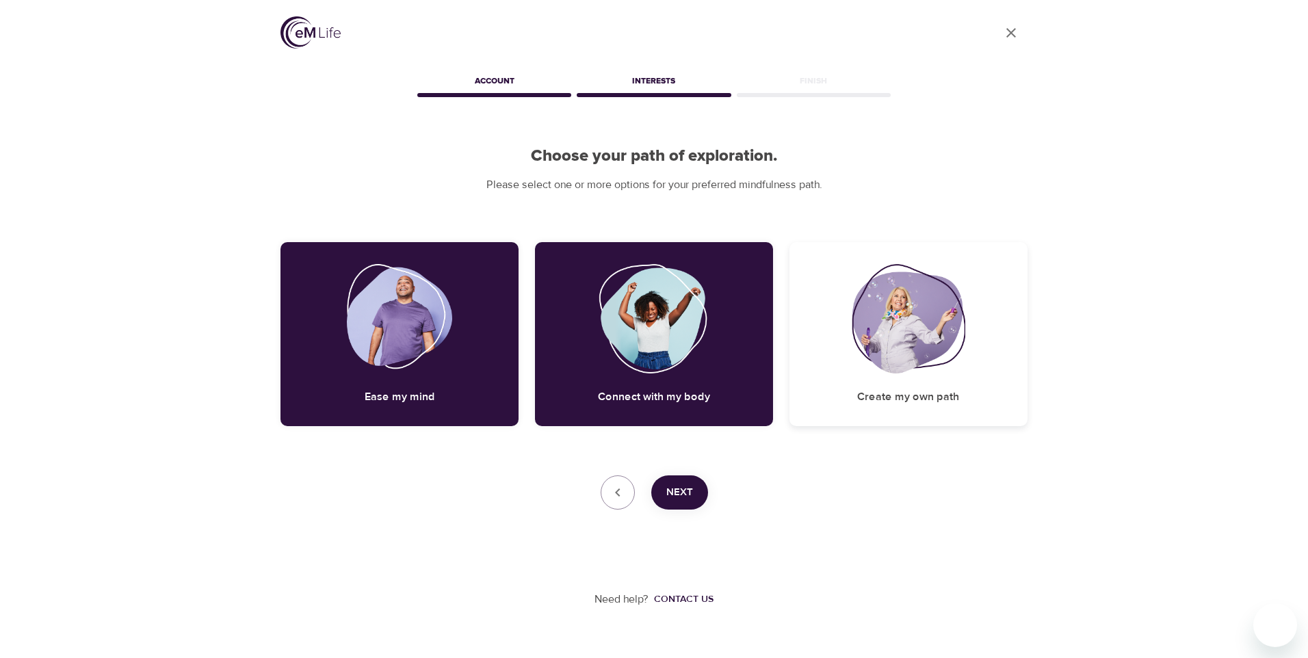
click at [895, 320] on img at bounding box center [909, 318] width 114 height 109
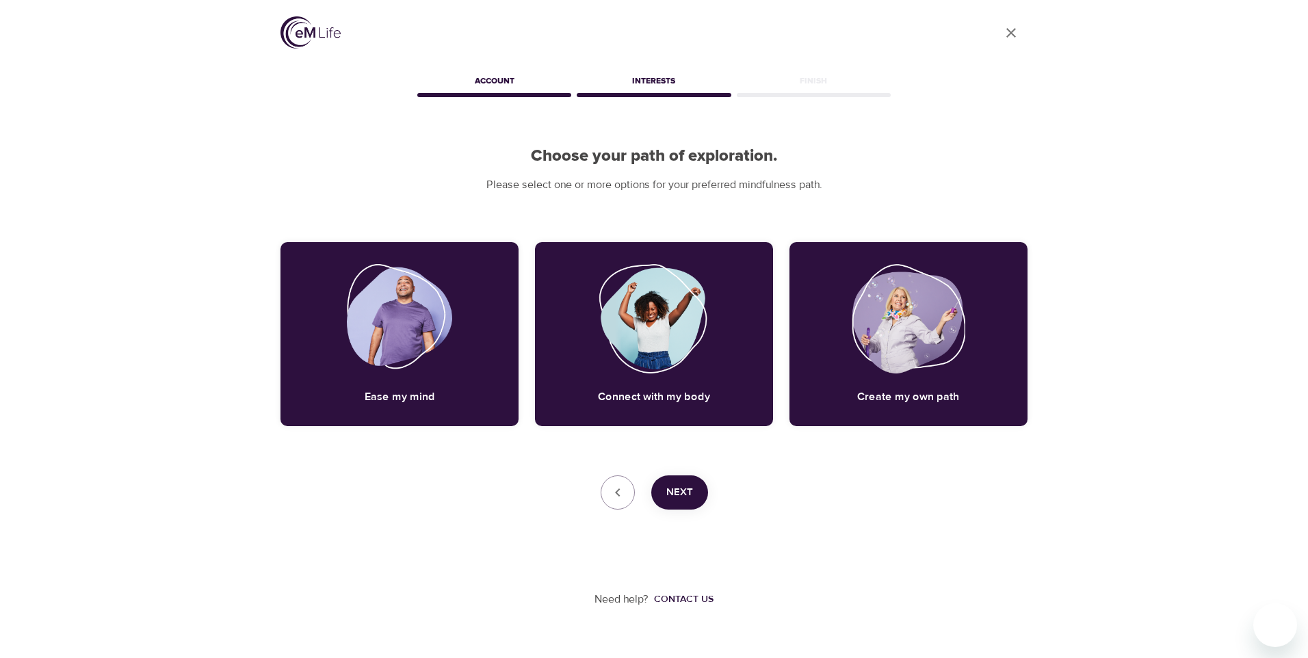
click at [684, 492] on span "Next" at bounding box center [679, 493] width 27 height 18
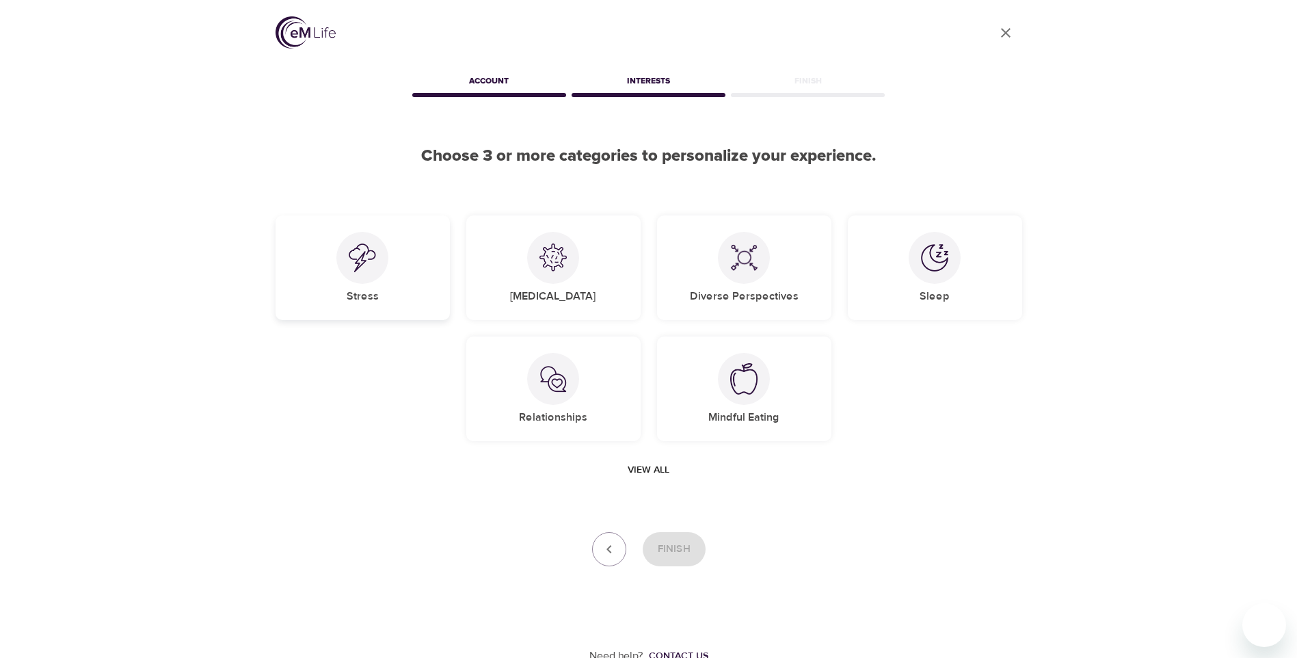
click at [356, 274] on div at bounding box center [363, 258] width 52 height 52
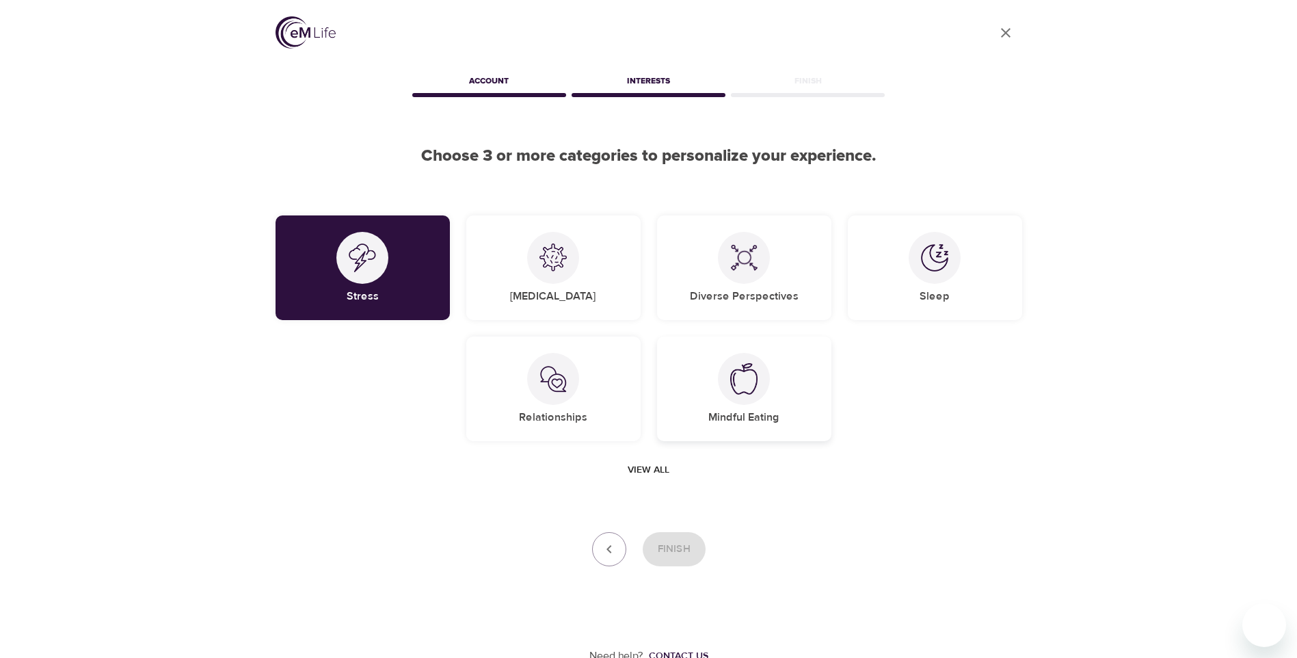
click at [750, 373] on img at bounding box center [743, 378] width 27 height 31
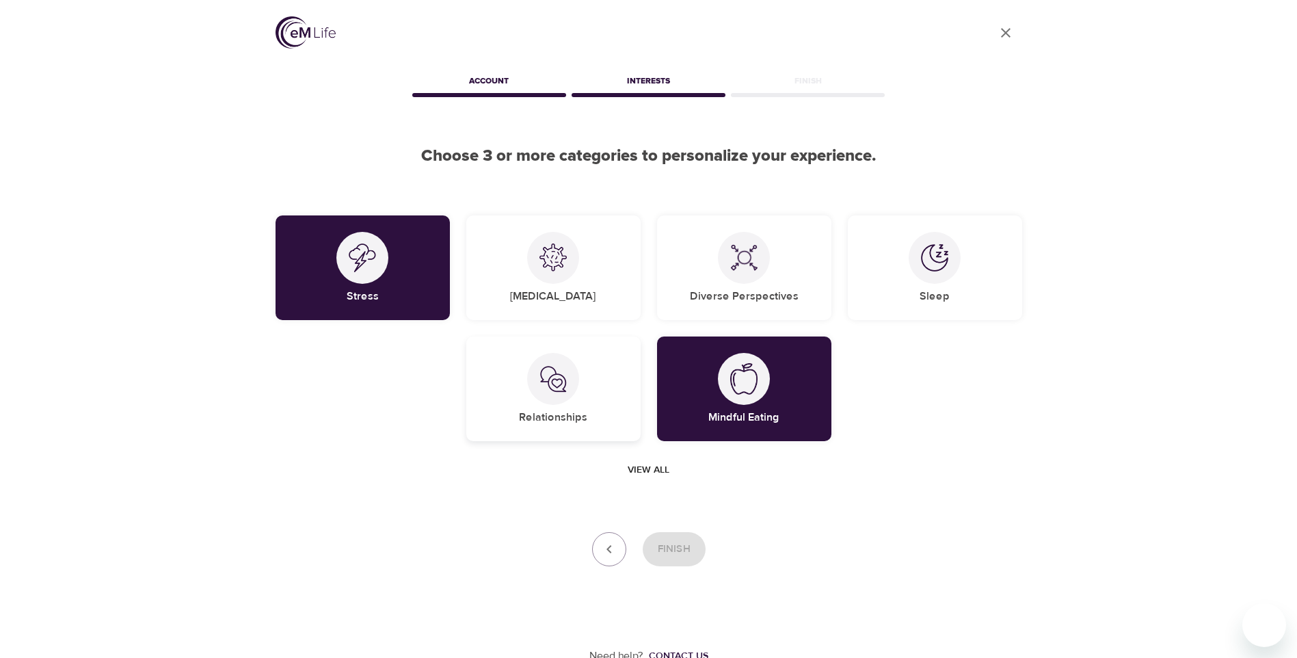
click at [552, 381] on img at bounding box center [553, 378] width 27 height 27
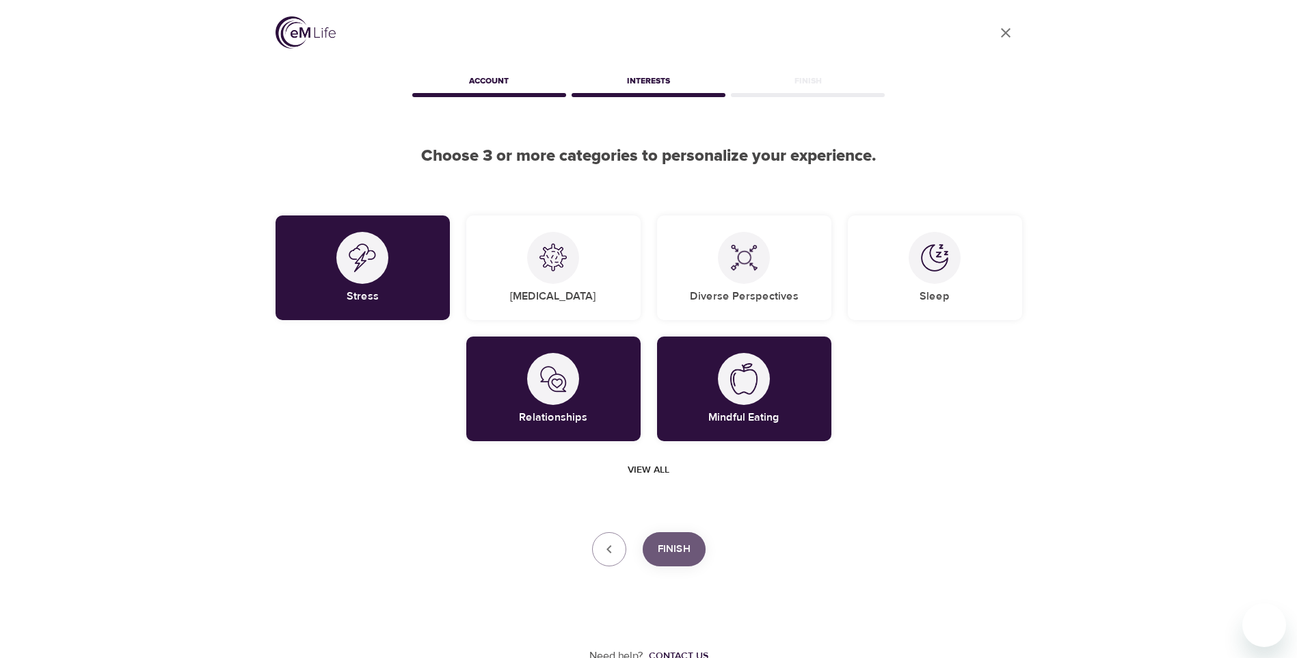
click at [674, 547] on span "Finish" at bounding box center [674, 549] width 33 height 18
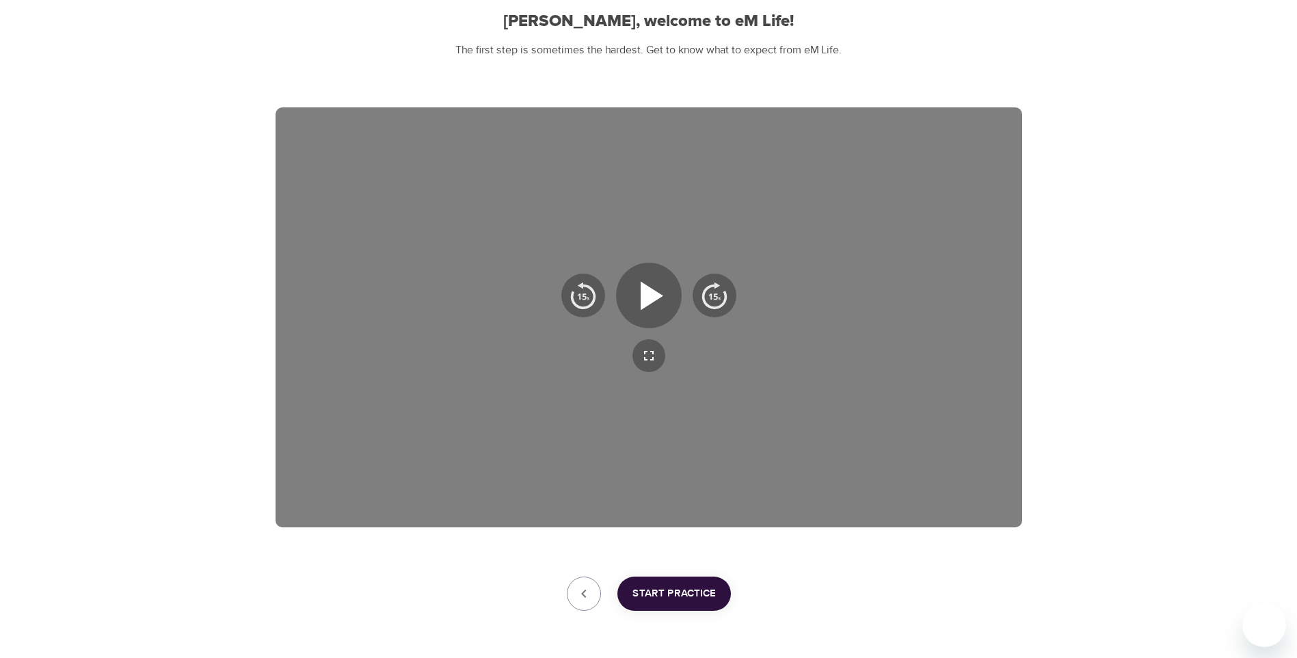
scroll to position [137, 0]
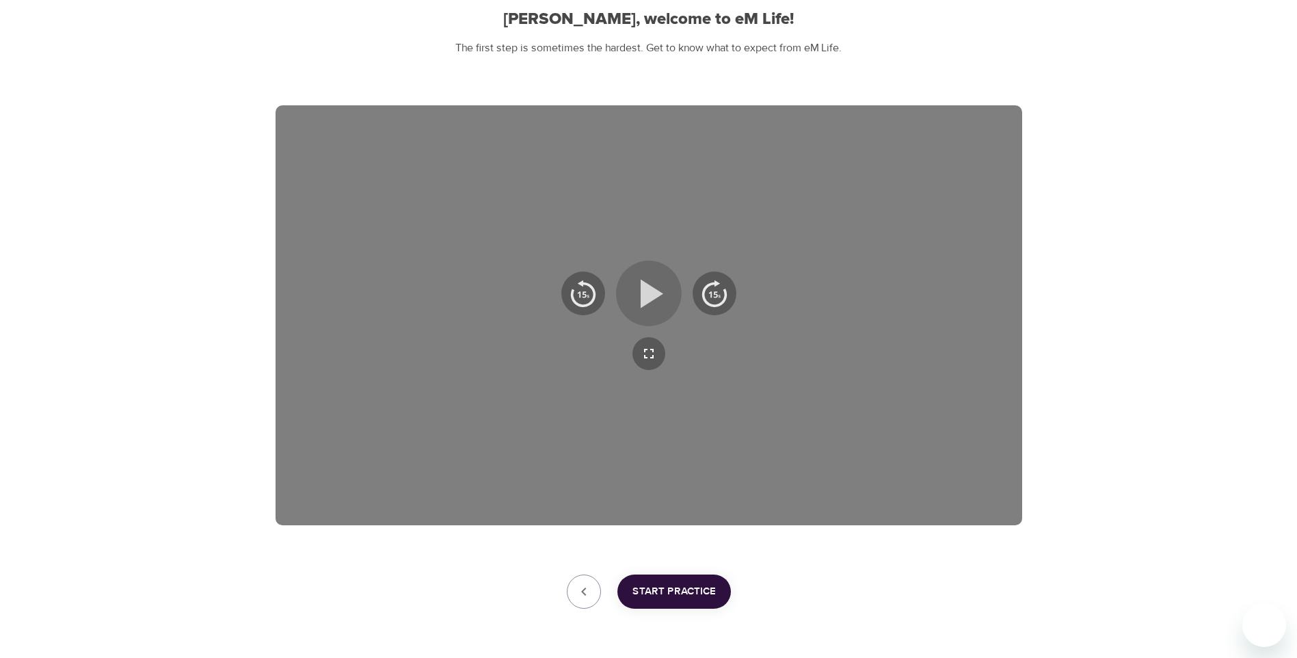
click at [655, 293] on icon "button" at bounding box center [652, 293] width 23 height 29
